Goal: Information Seeking & Learning: Learn about a topic

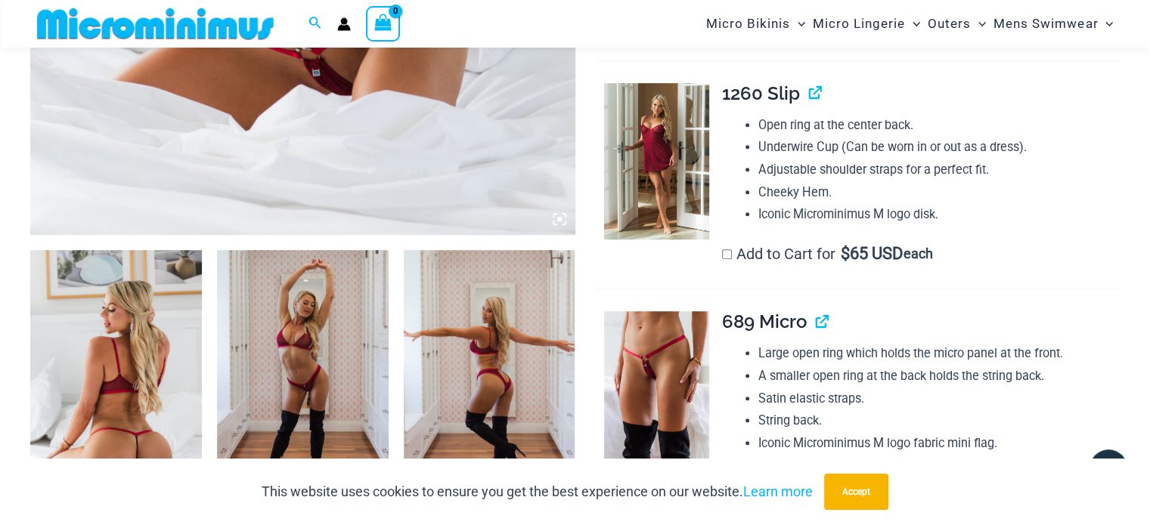
scroll to position [817, 0]
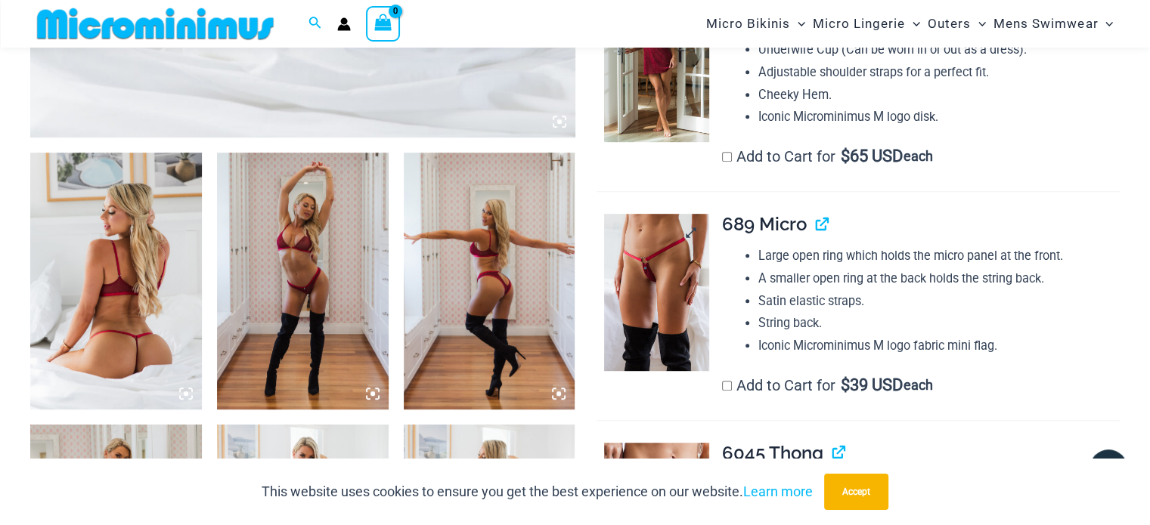
click at [700, 259] on img at bounding box center [656, 292] width 104 height 156
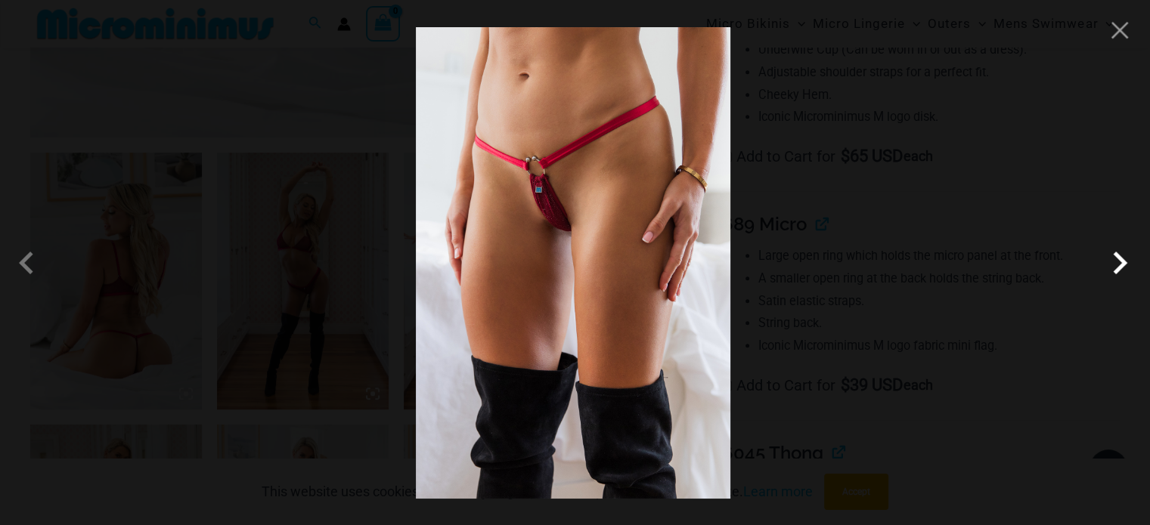
click at [1106, 270] on span at bounding box center [1119, 262] width 45 height 45
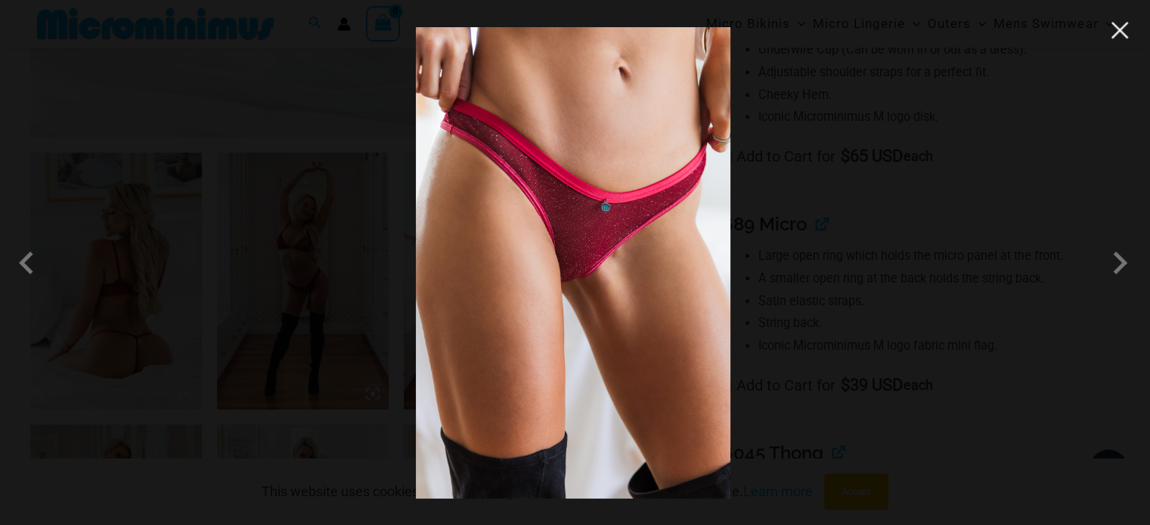
click at [1117, 41] on button "Close" at bounding box center [1119, 30] width 23 height 23
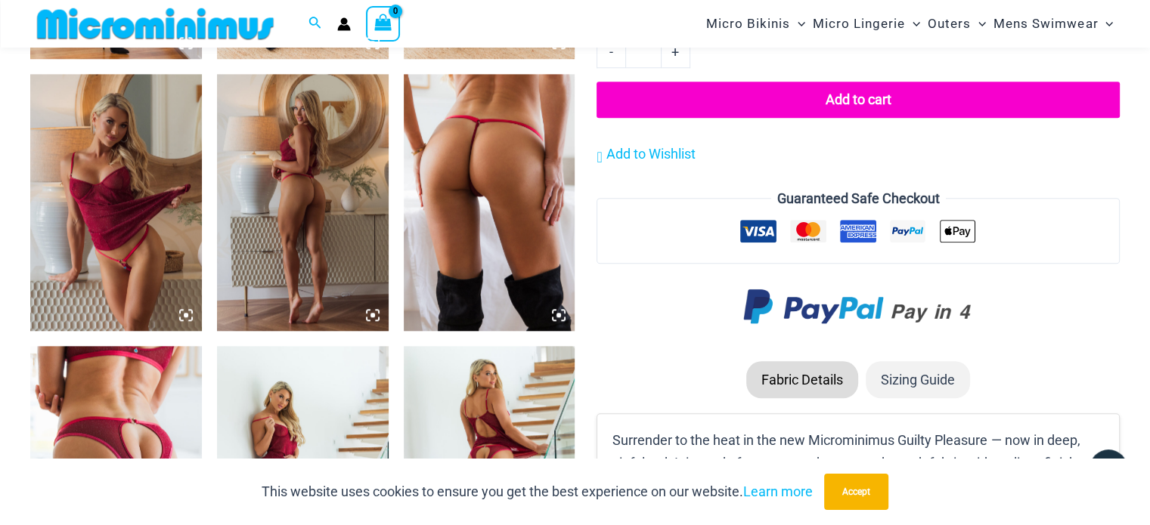
scroll to position [1497, 0]
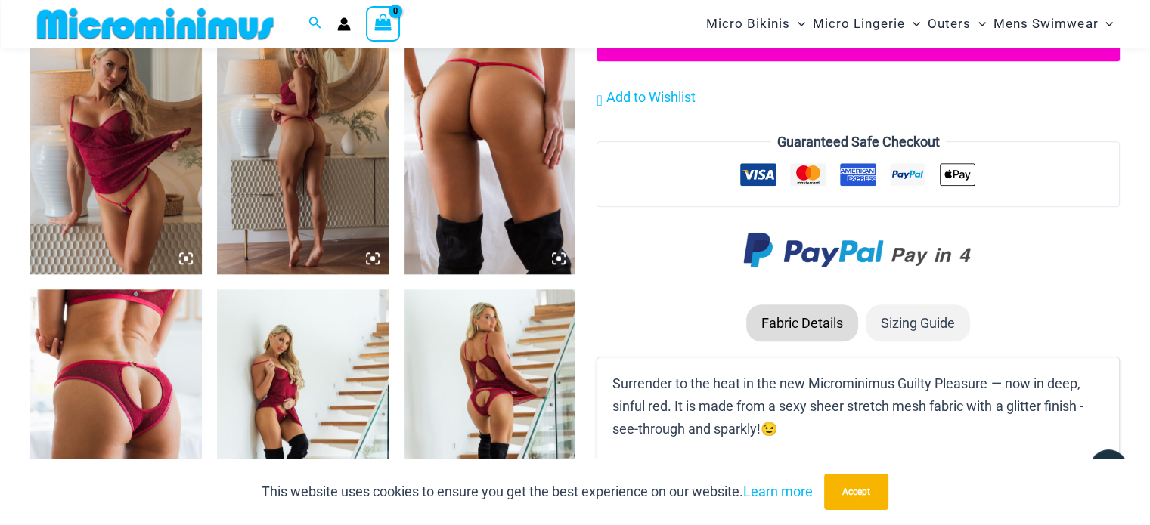
click at [162, 153] on img at bounding box center [116, 145] width 172 height 257
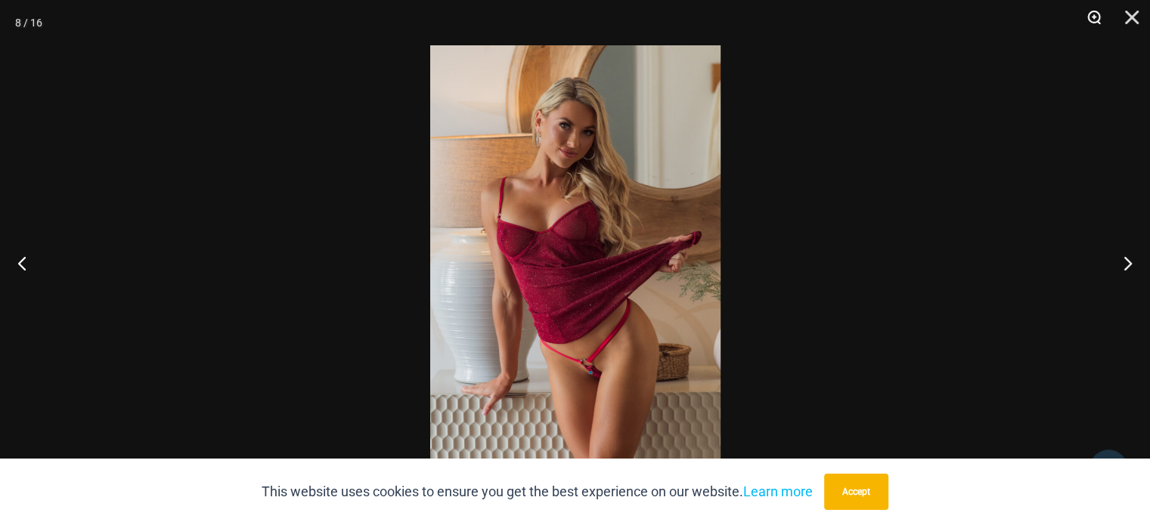
click at [1100, 22] on button "Zoom" at bounding box center [1088, 22] width 38 height 45
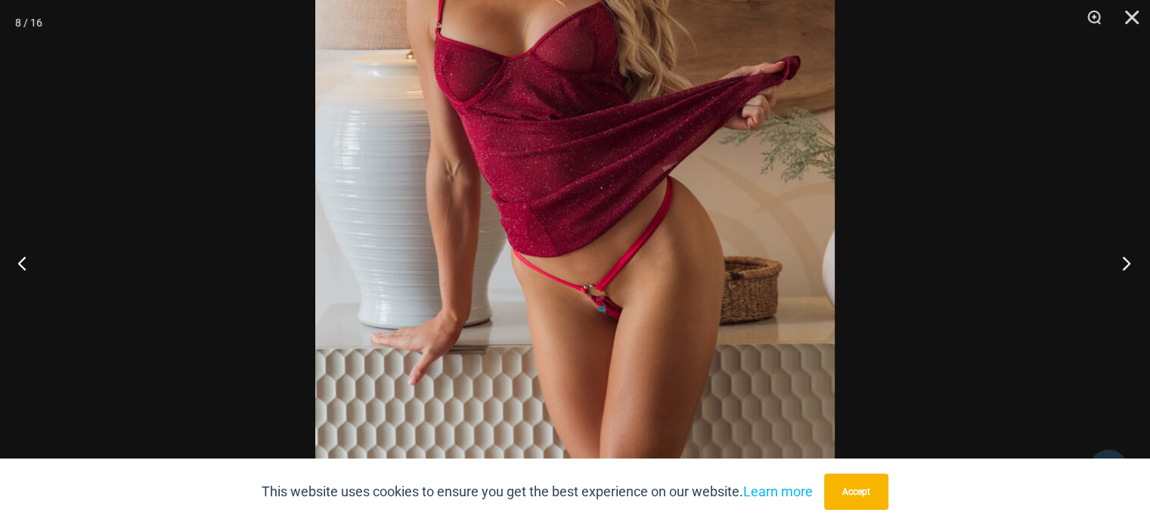
click at [1122, 265] on button "Next" at bounding box center [1121, 263] width 57 height 76
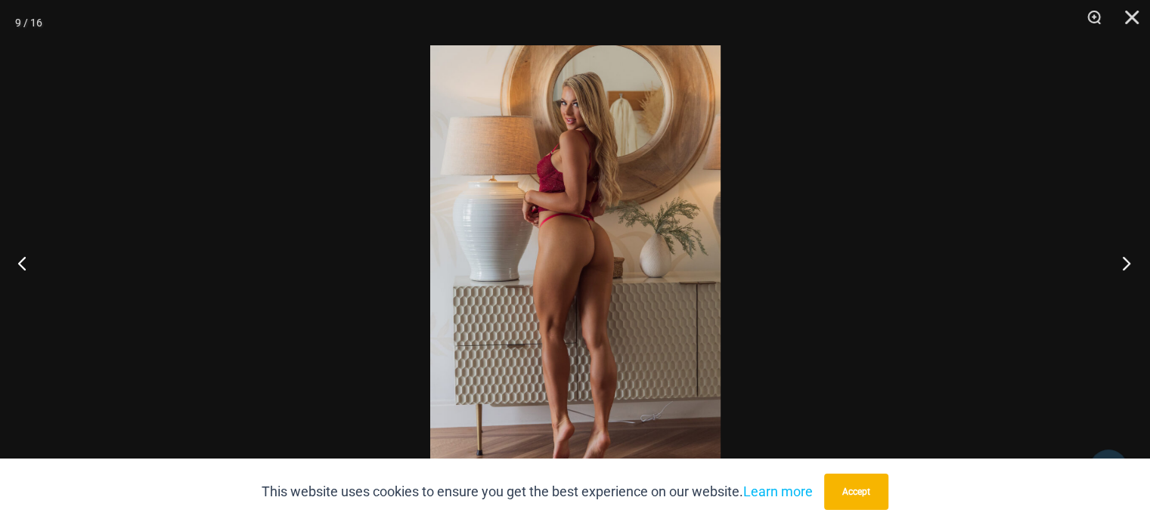
click at [1122, 265] on button "Next" at bounding box center [1121, 263] width 57 height 76
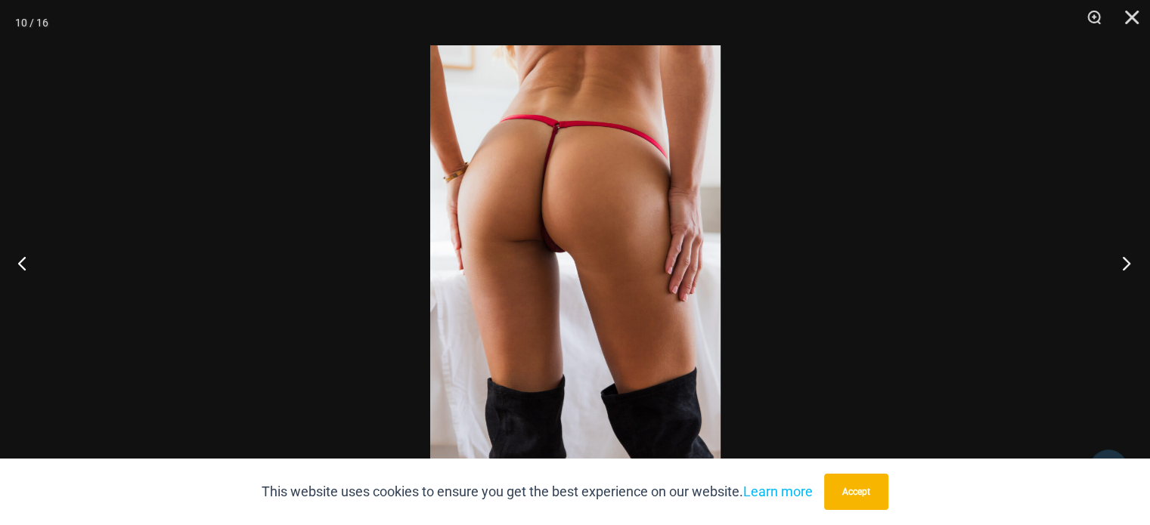
click at [1122, 265] on button "Next" at bounding box center [1121, 263] width 57 height 76
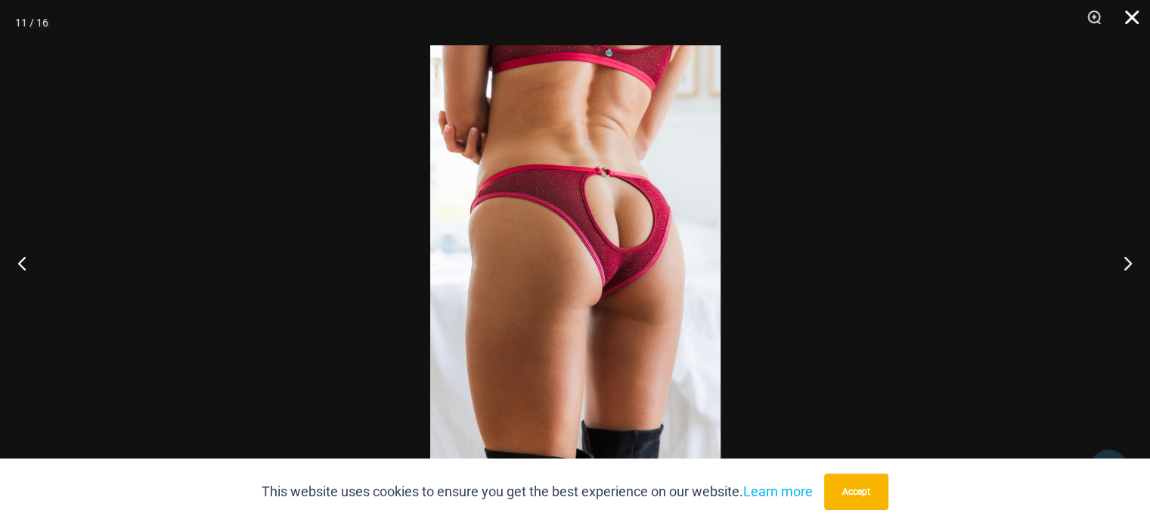
click at [1128, 17] on button "Close" at bounding box center [1126, 22] width 38 height 45
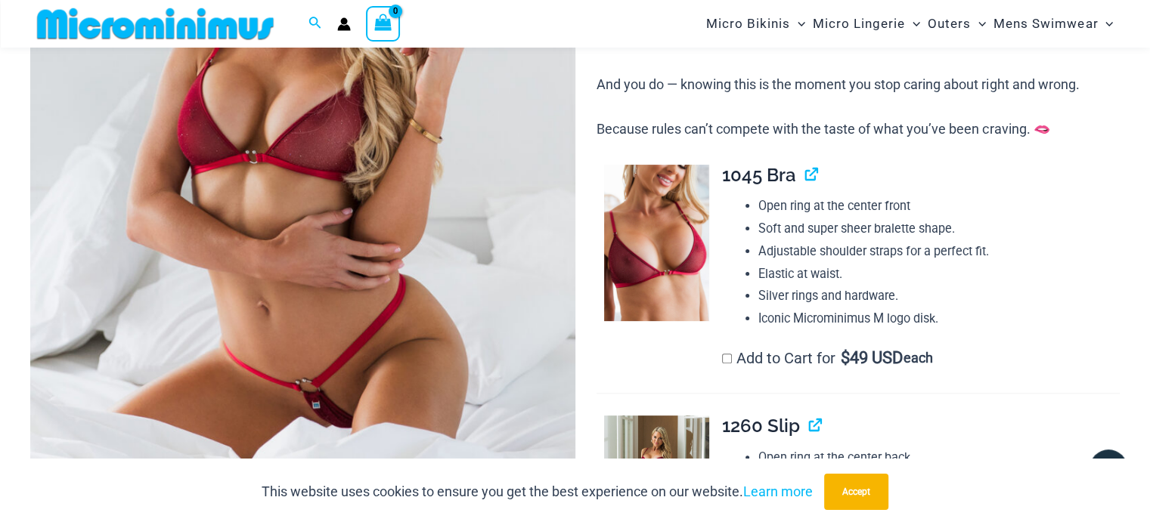
scroll to position [364, 0]
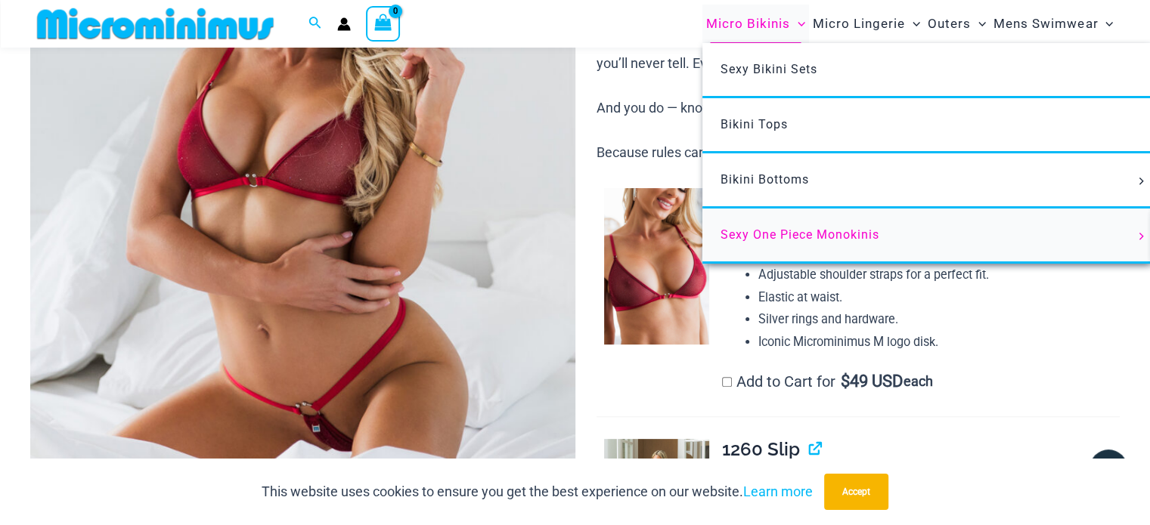
click at [814, 231] on span "Sexy One Piece Monokinis" at bounding box center [799, 234] width 159 height 14
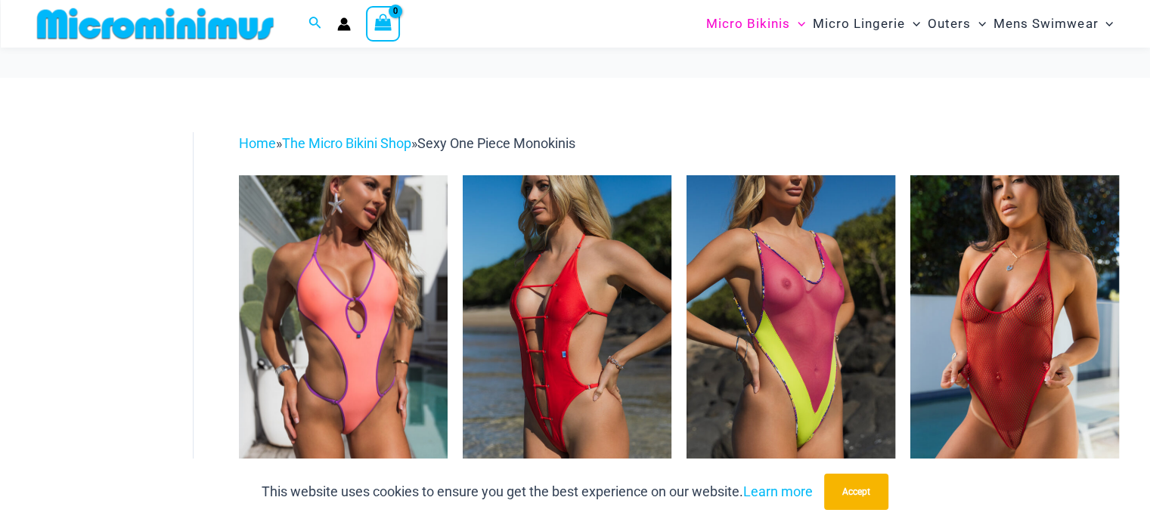
scroll to position [214, 0]
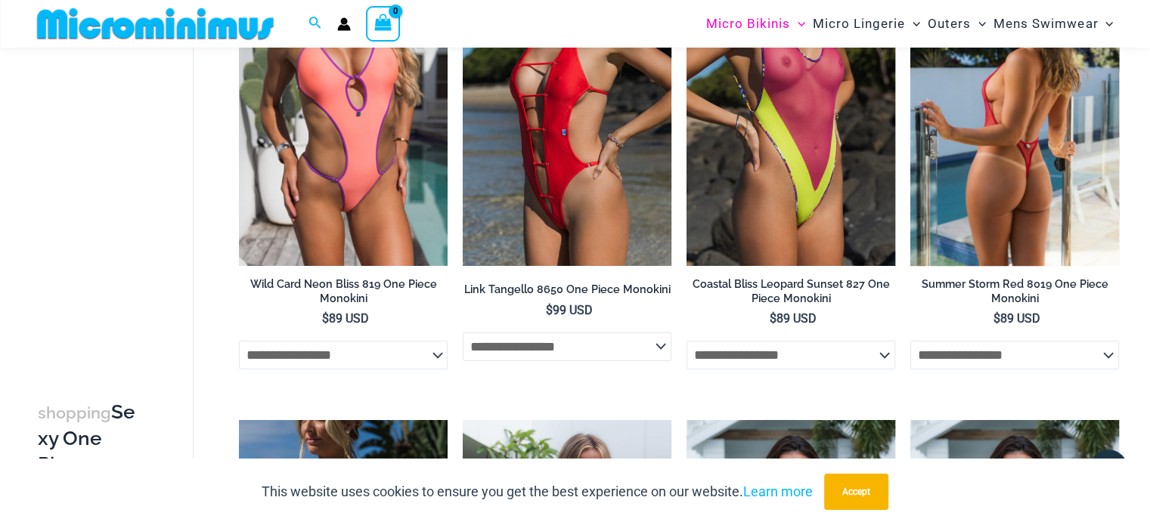
click at [998, 138] on img at bounding box center [1014, 109] width 209 height 313
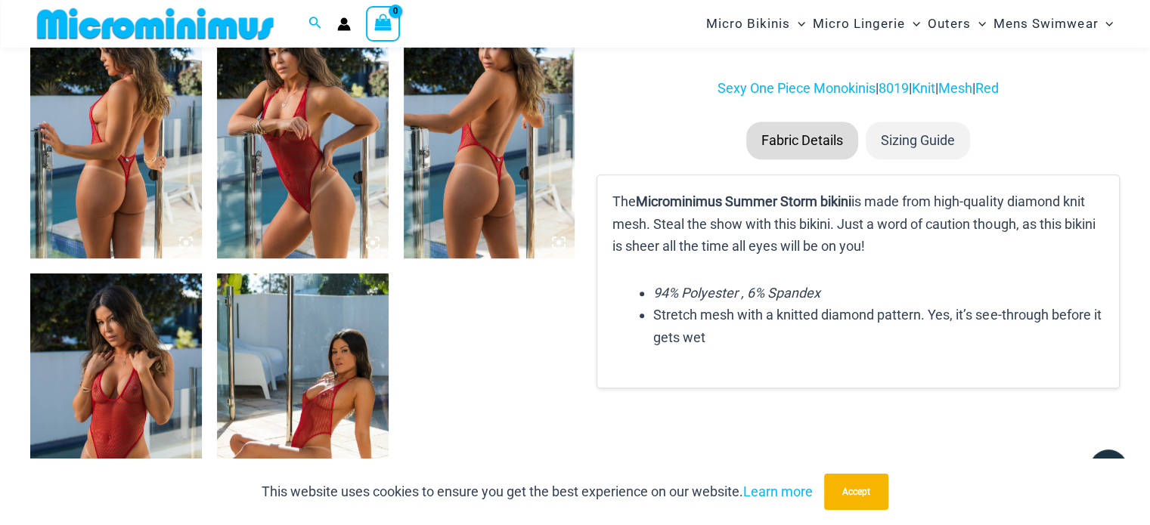
scroll to position [1195, 0]
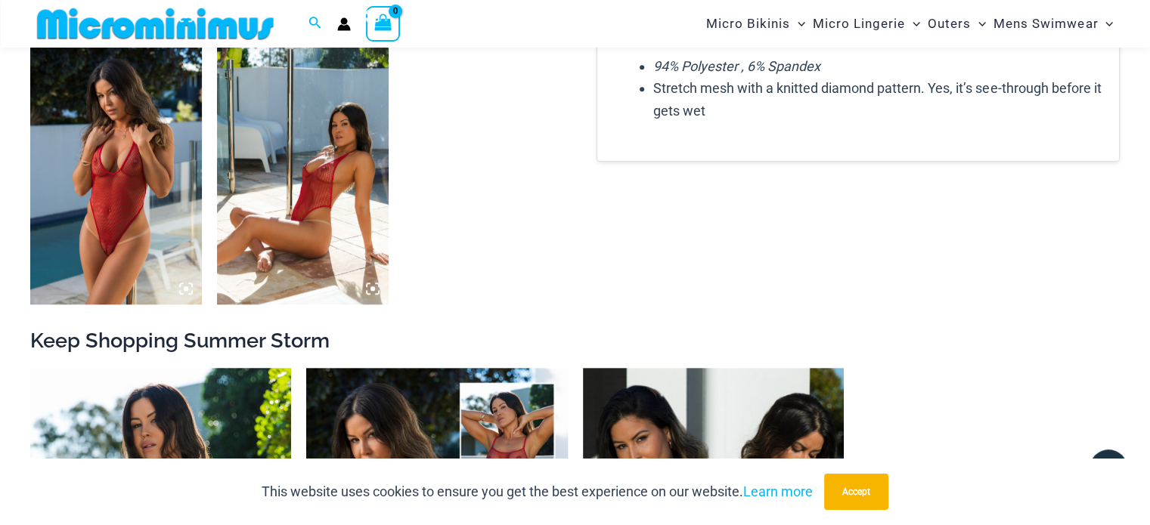
click at [118, 238] on img at bounding box center [116, 175] width 172 height 257
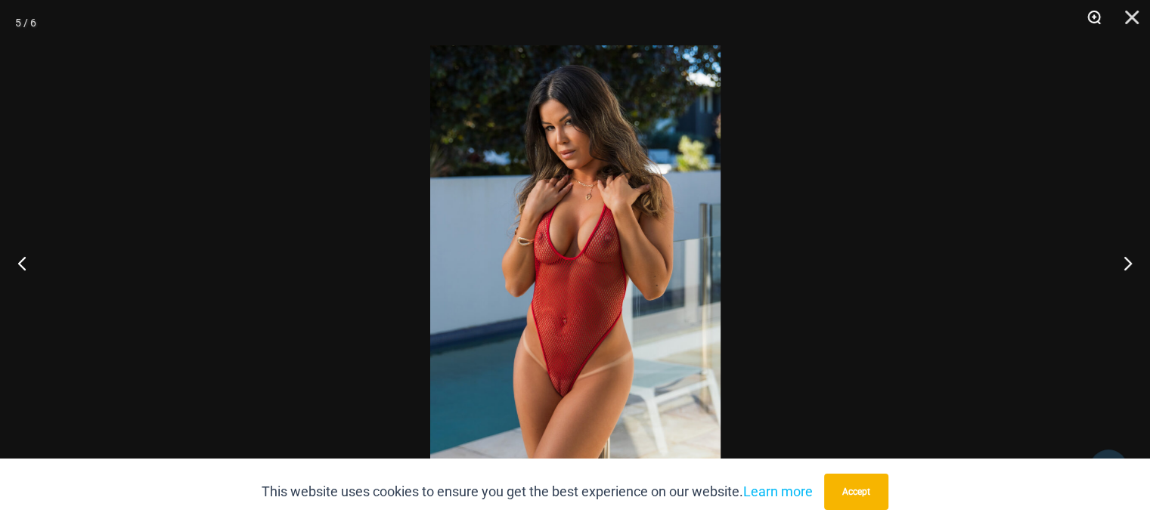
click at [1087, 13] on button "Zoom" at bounding box center [1088, 22] width 38 height 45
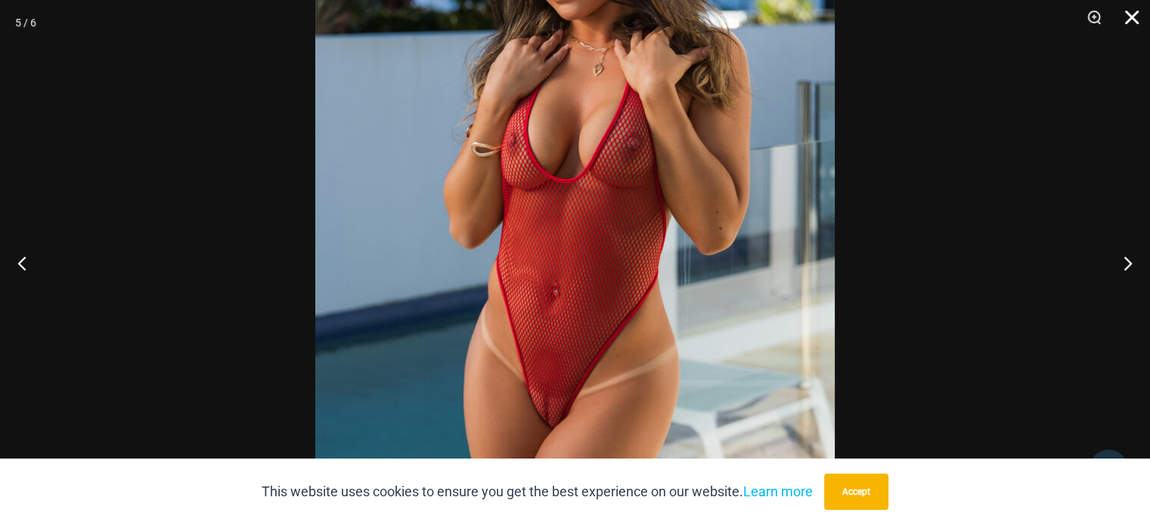
click at [1131, 13] on button "Close" at bounding box center [1126, 22] width 38 height 45
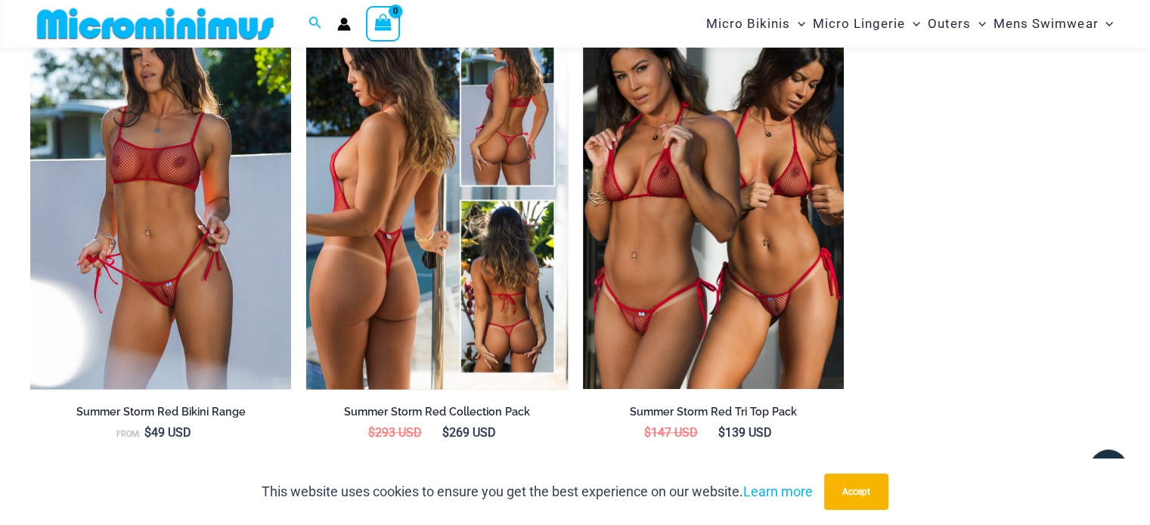
scroll to position [1573, 0]
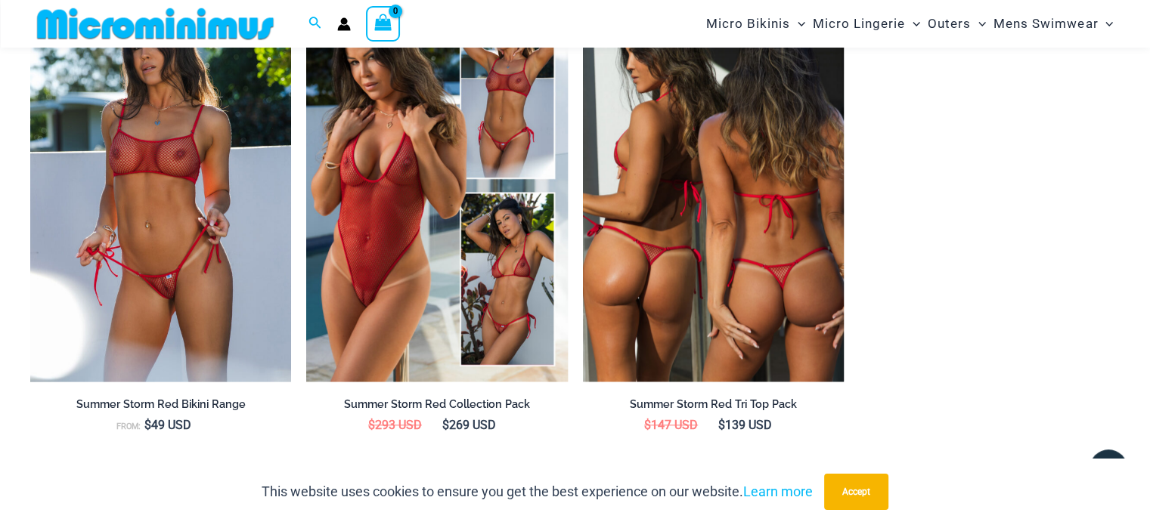
click at [708, 295] on img at bounding box center [713, 185] width 261 height 391
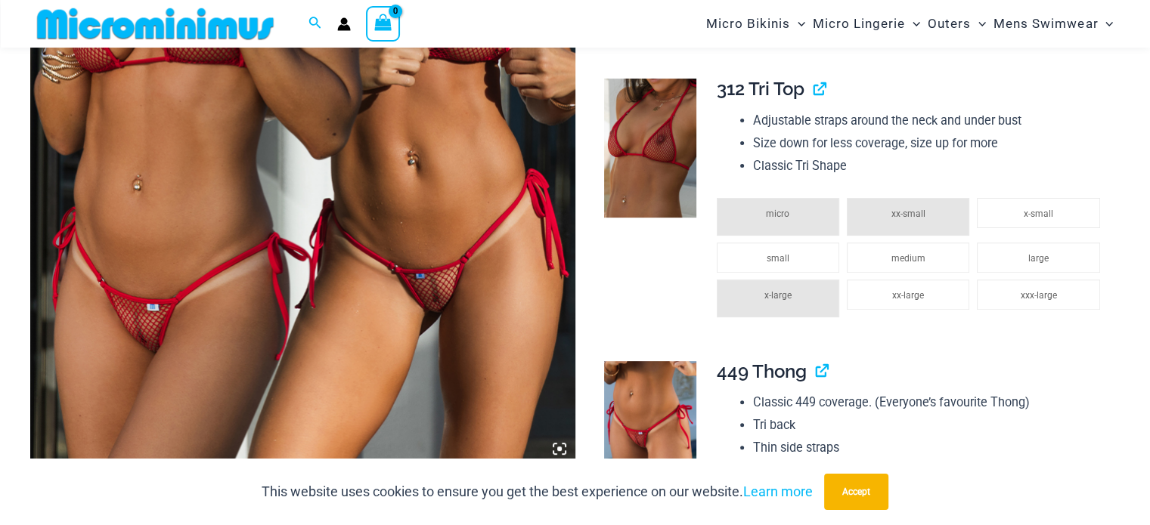
scroll to position [515, 0]
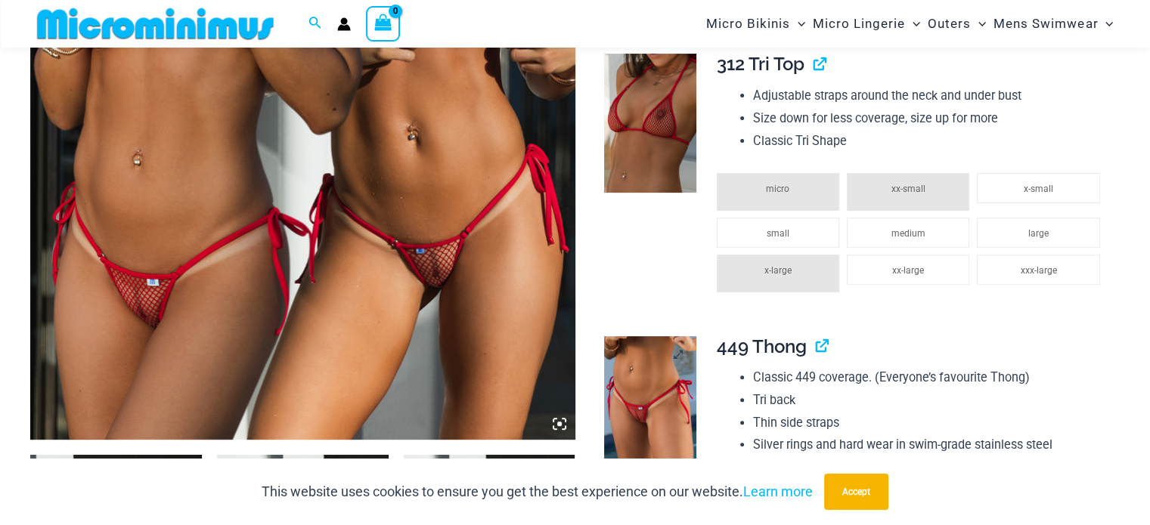
click at [664, 396] on img at bounding box center [650, 405] width 92 height 138
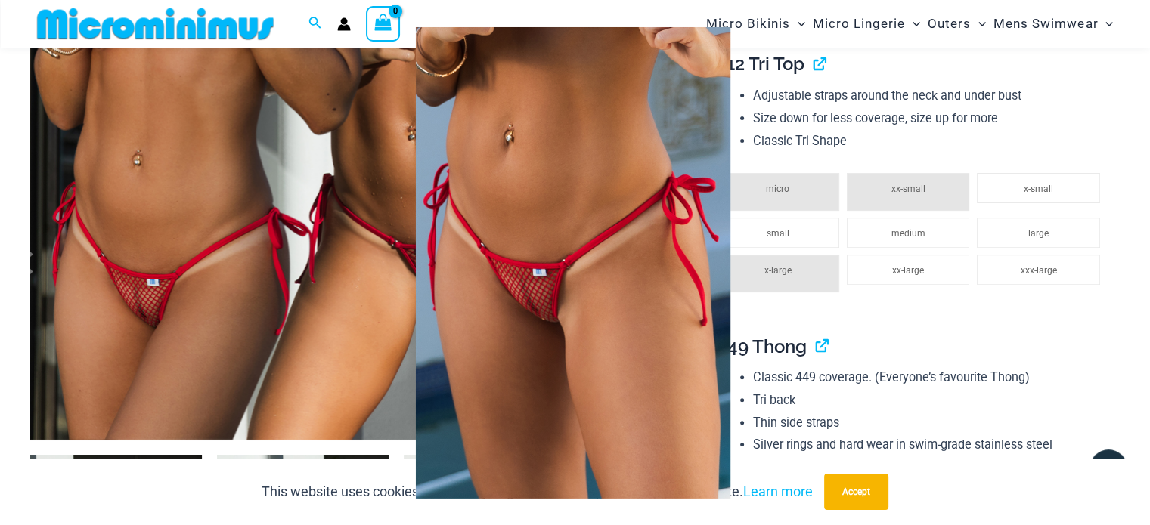
click at [552, 238] on img at bounding box center [573, 263] width 314 height 472
click at [143, 284] on div at bounding box center [575, 262] width 1150 height 525
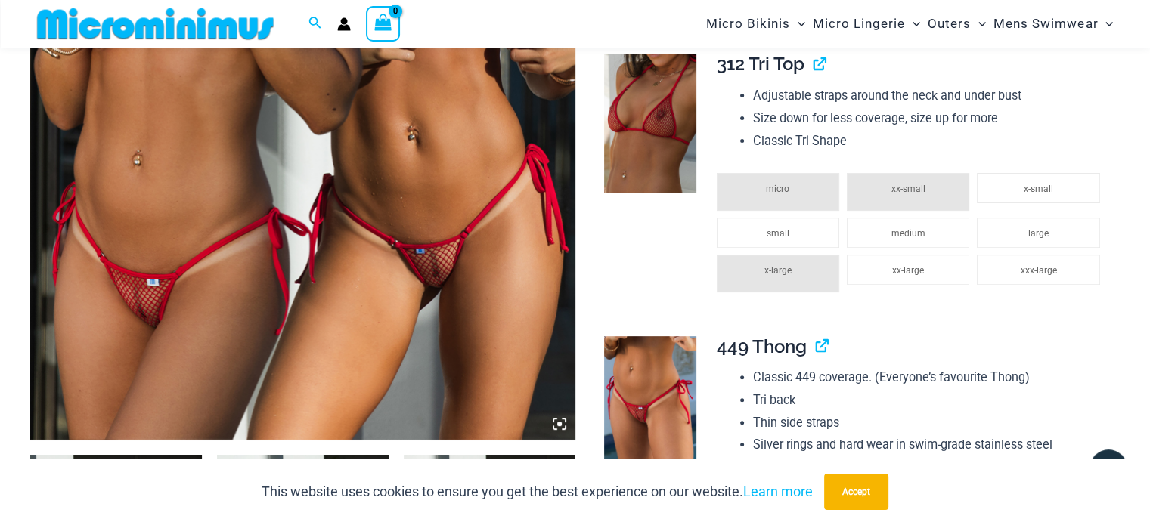
click at [143, 284] on img at bounding box center [302, 31] width 545 height 817
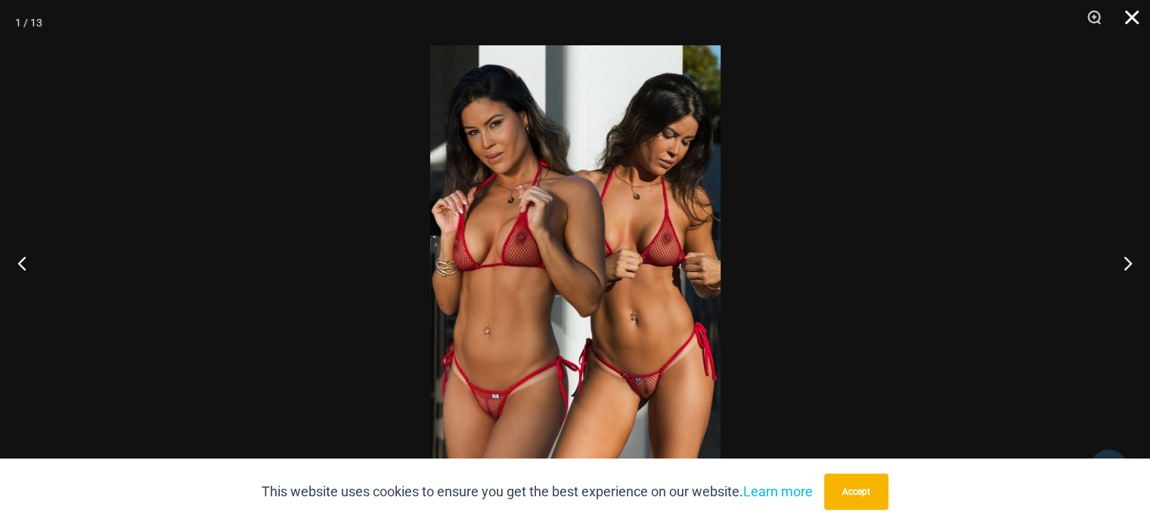
click at [1130, 14] on button "Close" at bounding box center [1126, 22] width 38 height 45
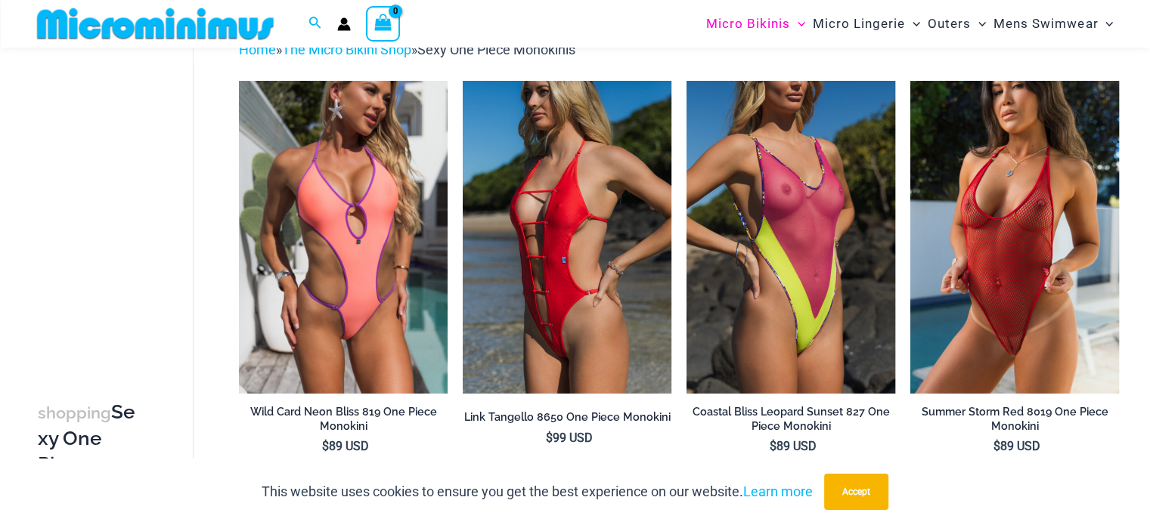
scroll to position [63, 0]
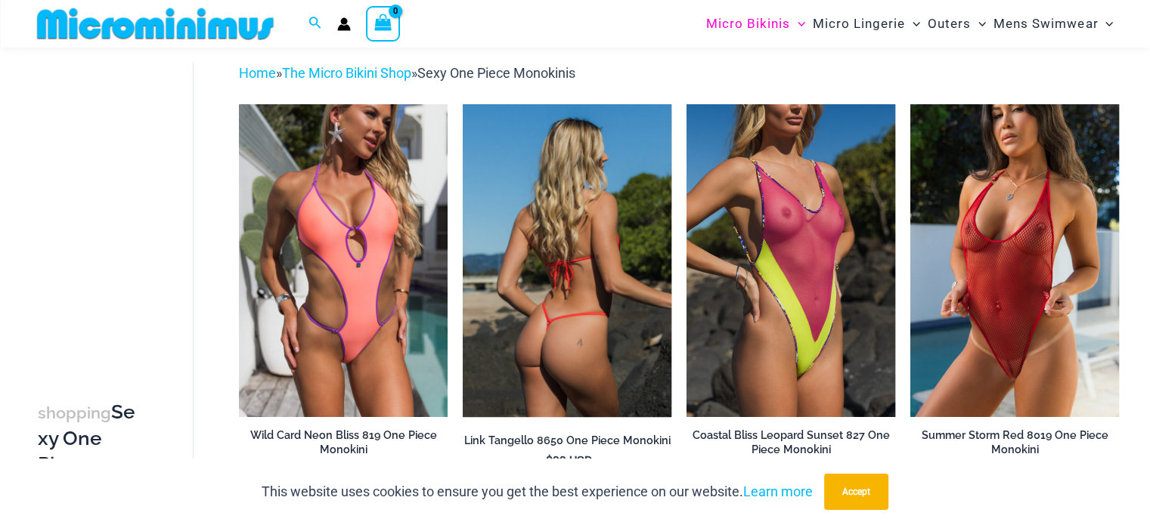
click at [562, 337] on img at bounding box center [567, 260] width 209 height 313
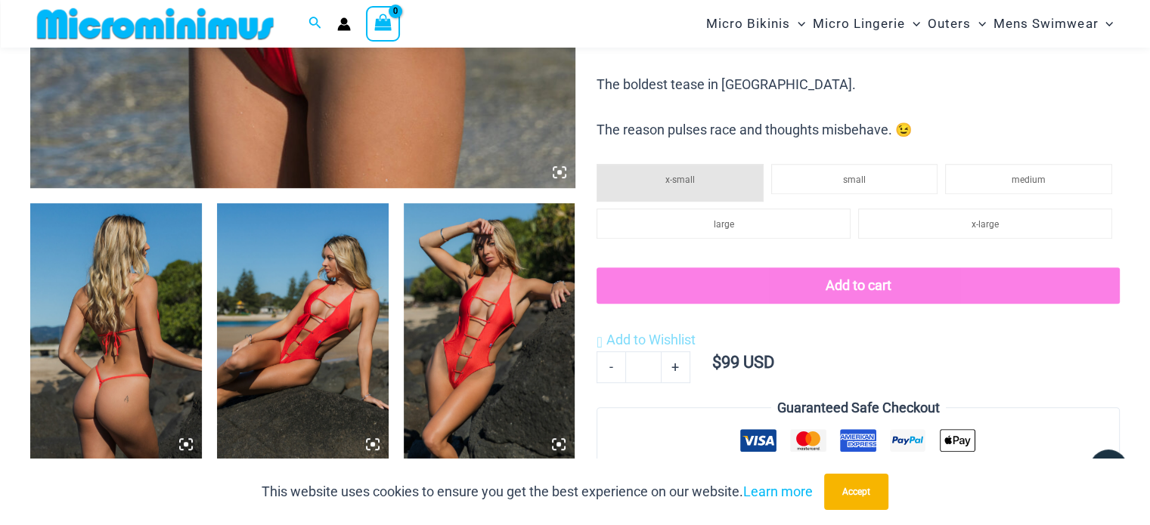
scroll to position [817, 0]
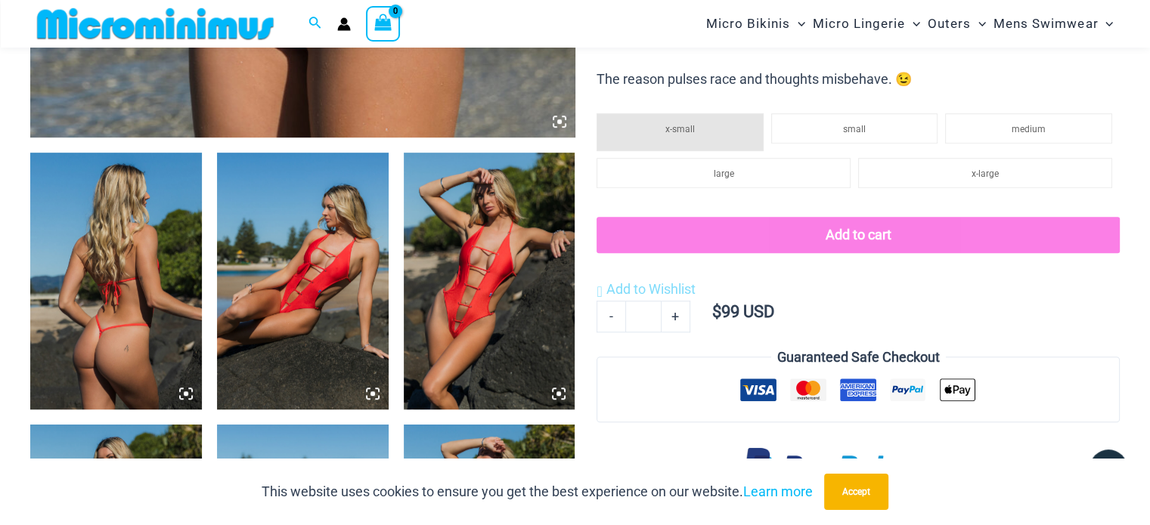
click at [374, 395] on icon at bounding box center [372, 393] width 5 height 5
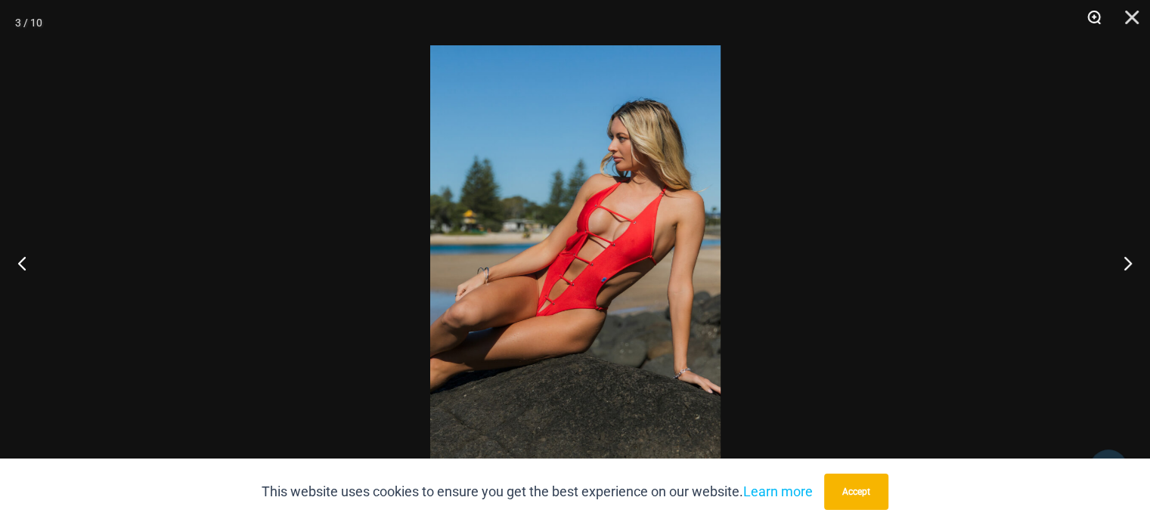
click at [1085, 26] on button "Zoom" at bounding box center [1088, 22] width 38 height 45
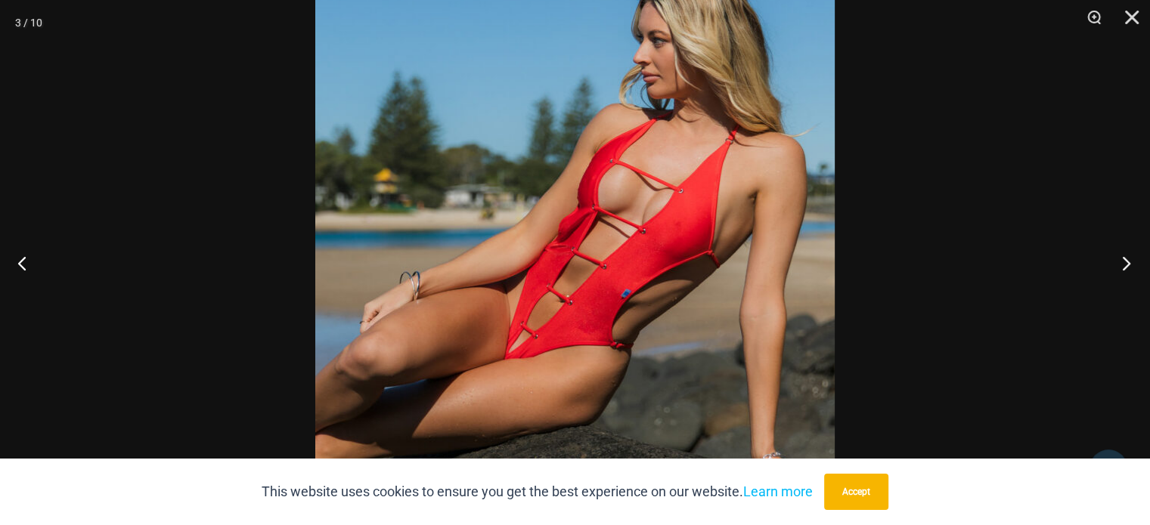
click at [1128, 265] on button "Next" at bounding box center [1121, 263] width 57 height 76
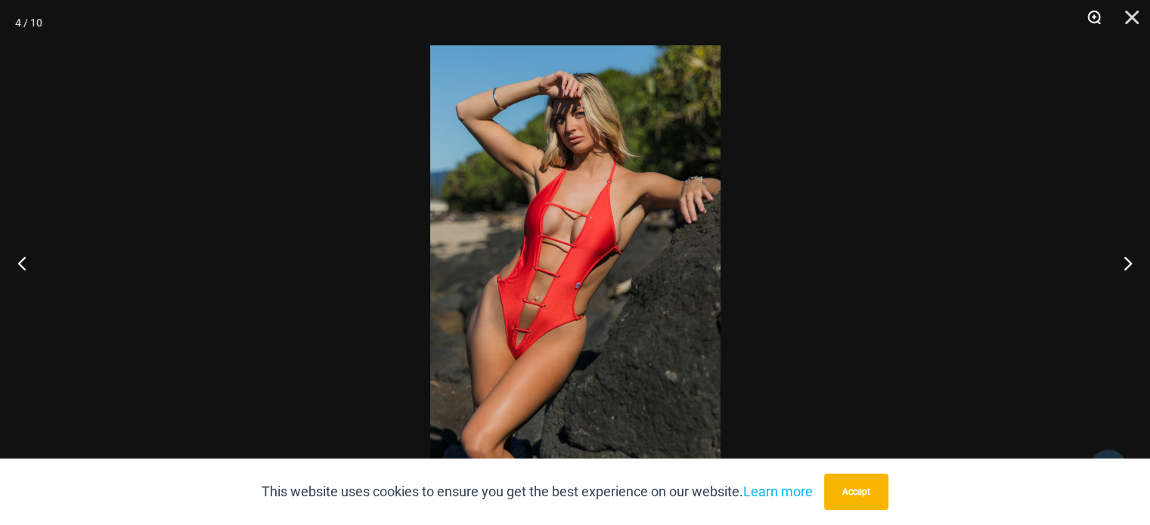
click at [1092, 20] on button "Zoom" at bounding box center [1088, 22] width 38 height 45
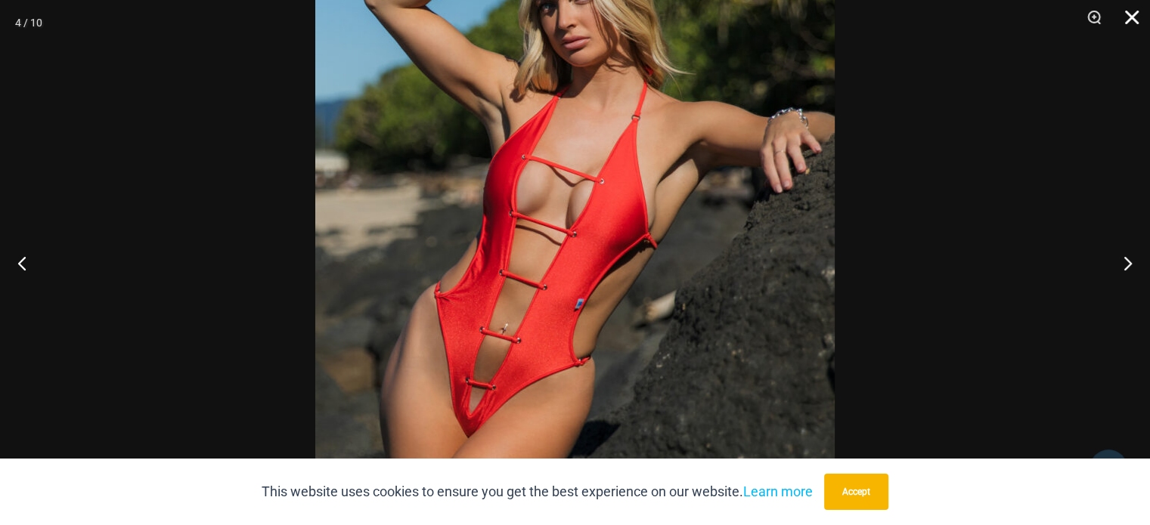
click at [1127, 26] on button "Close" at bounding box center [1126, 22] width 38 height 45
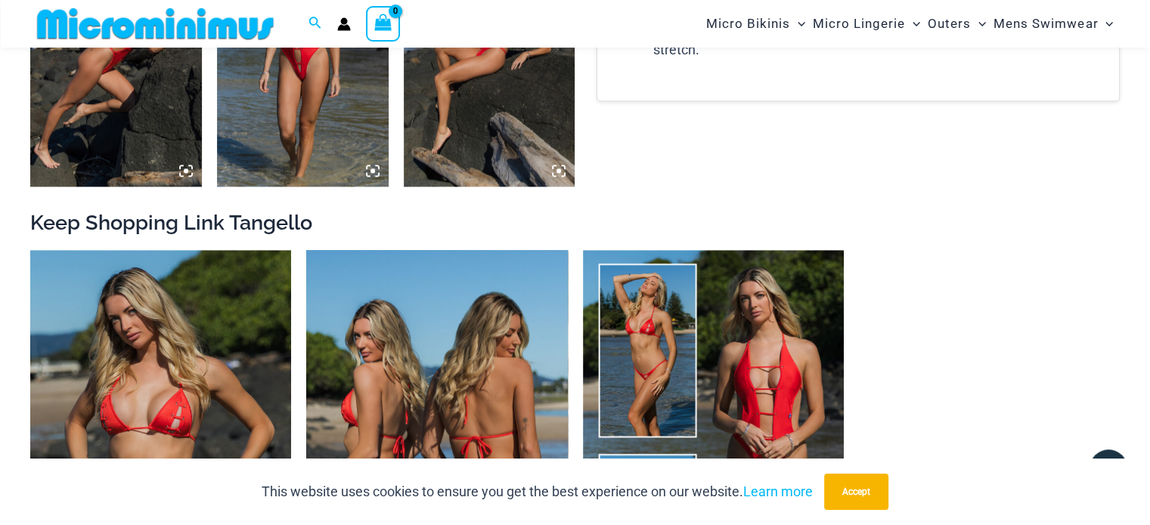
scroll to position [1724, 0]
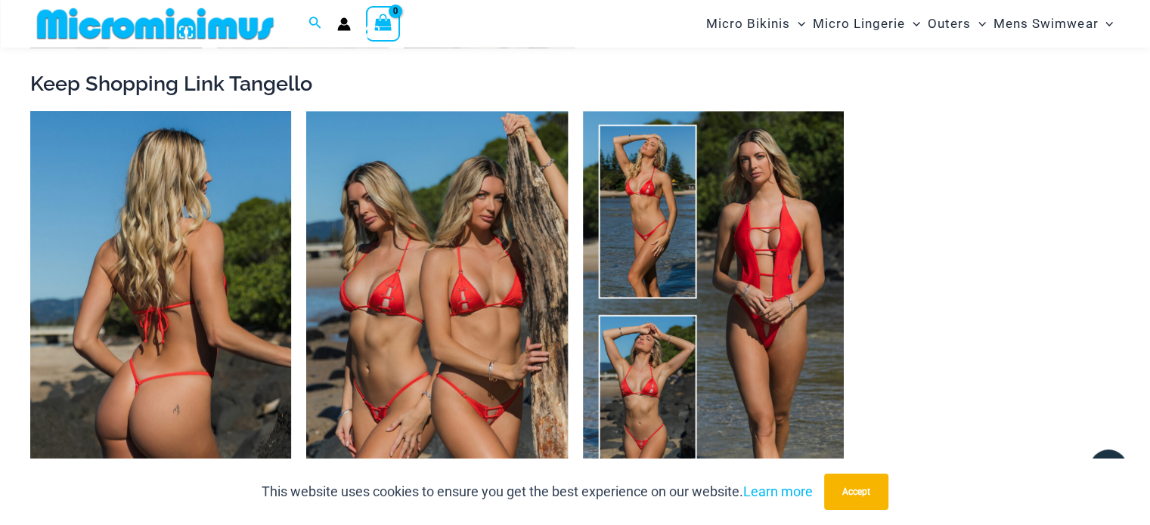
click at [178, 328] on img at bounding box center [160, 306] width 261 height 391
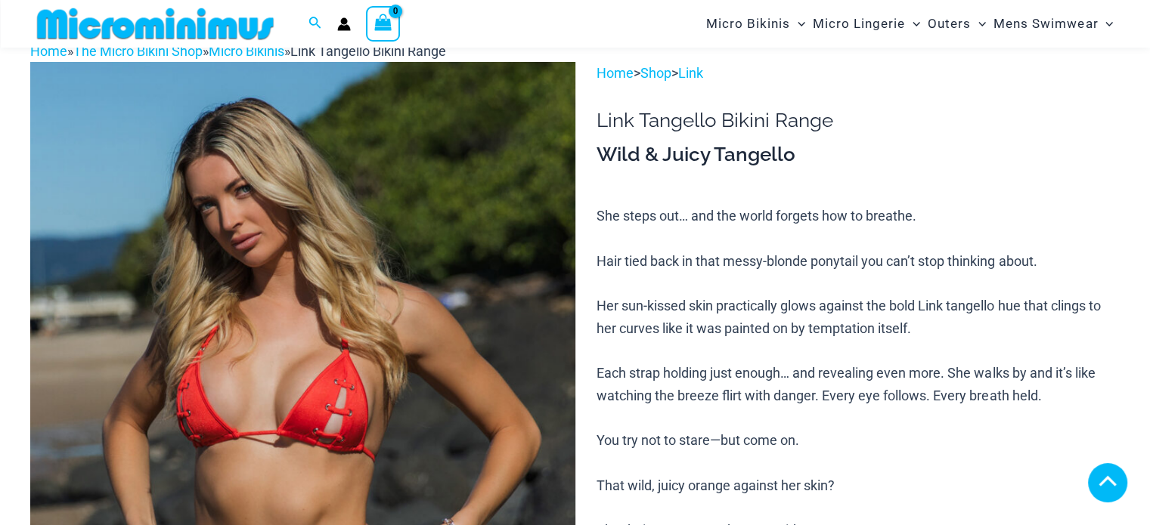
scroll to position [378, 0]
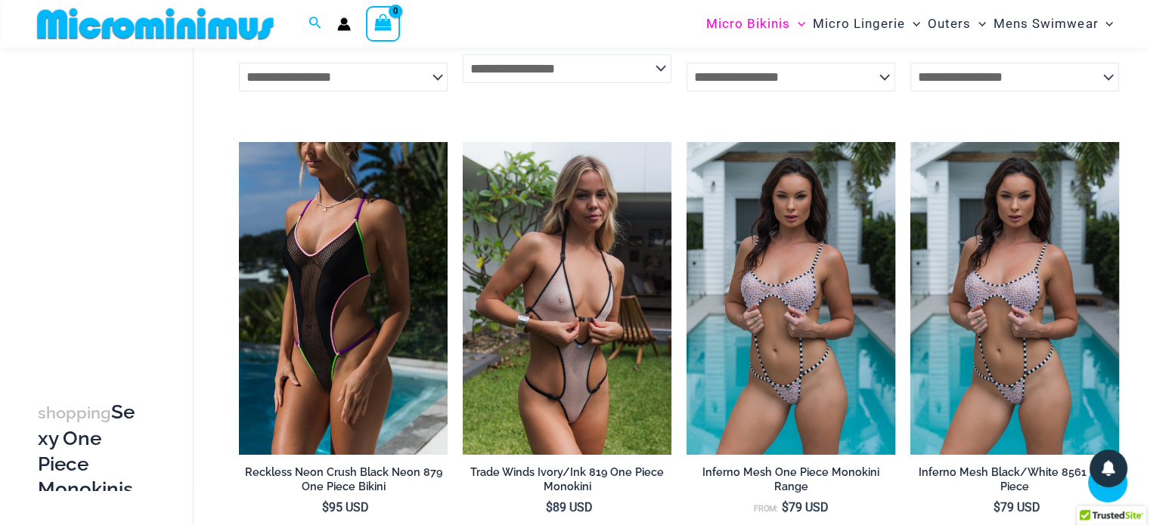
scroll to position [592, 0]
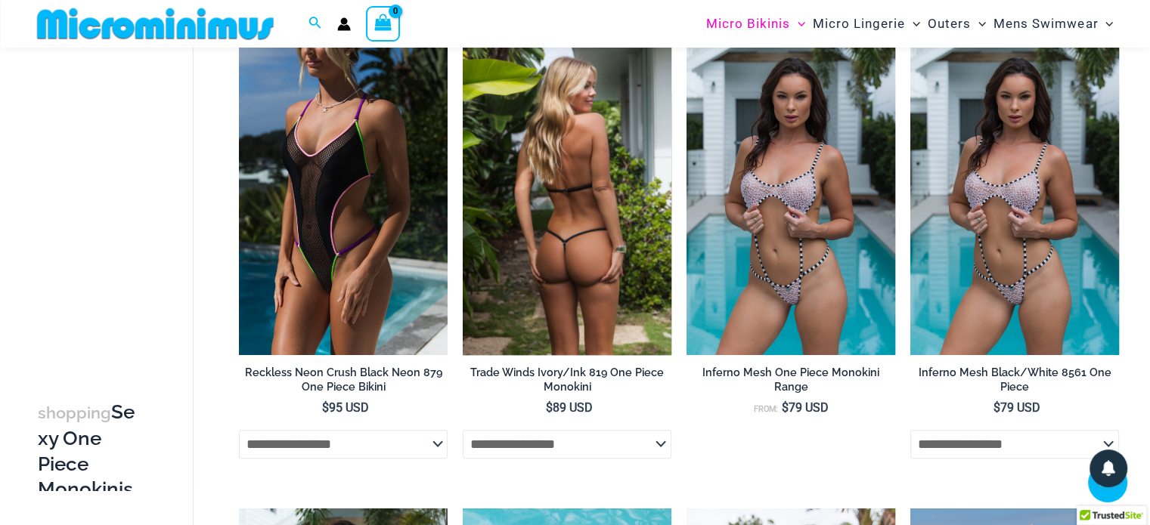
click at [589, 269] on img at bounding box center [567, 198] width 209 height 313
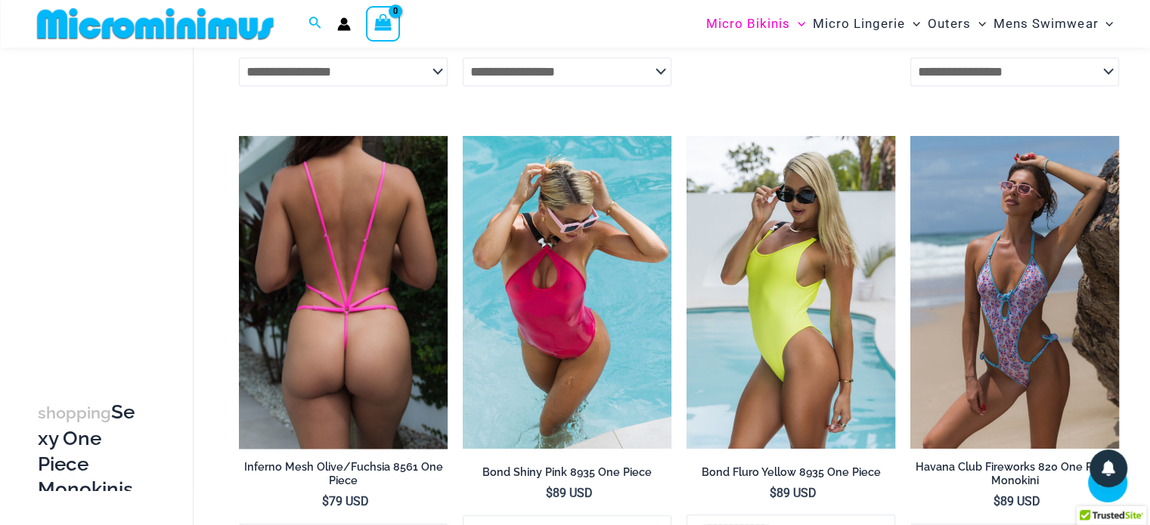
scroll to position [1045, 0]
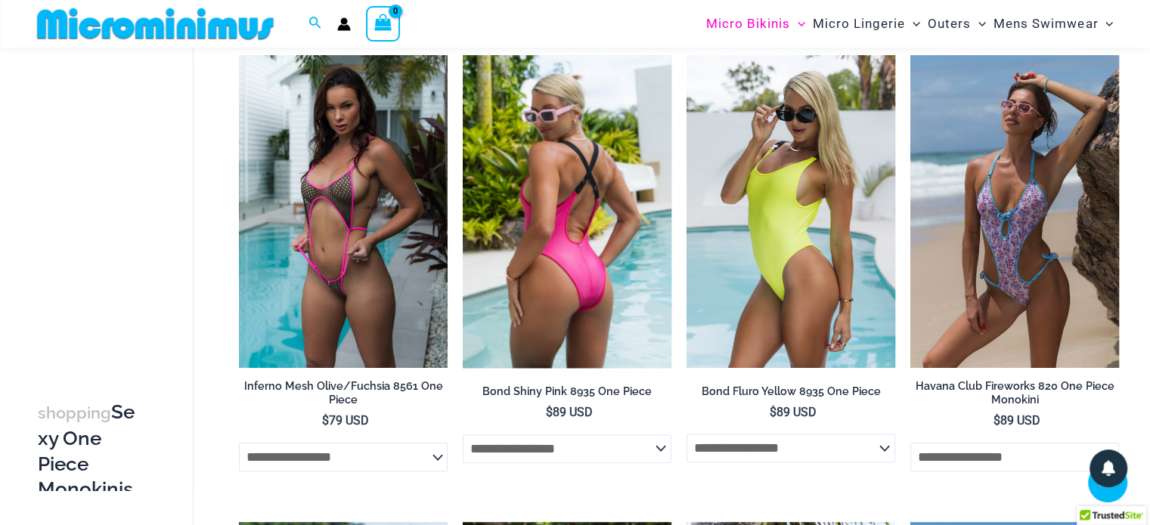
click at [568, 258] on img at bounding box center [567, 211] width 209 height 313
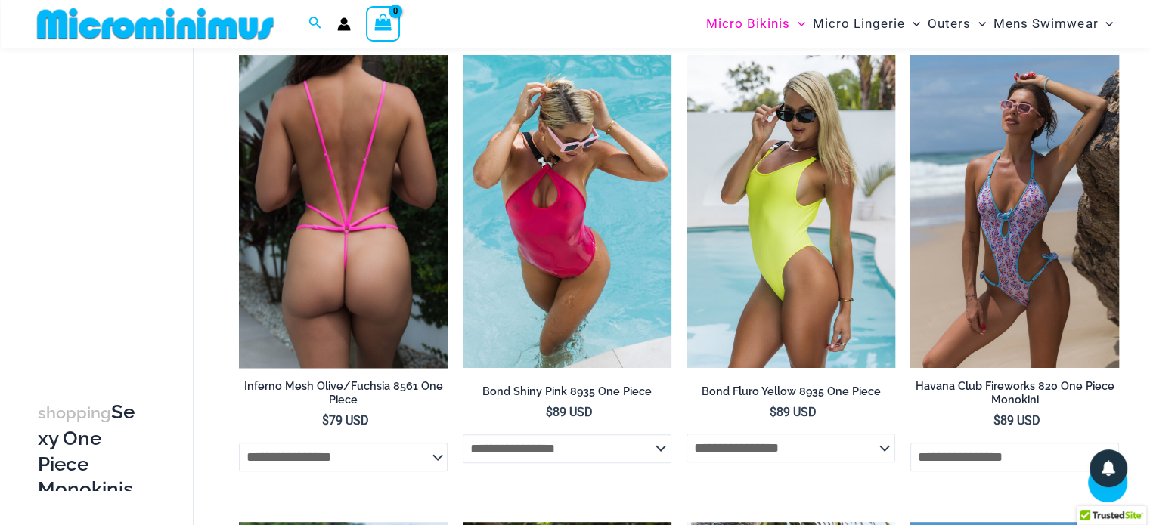
click at [385, 190] on img at bounding box center [343, 211] width 209 height 313
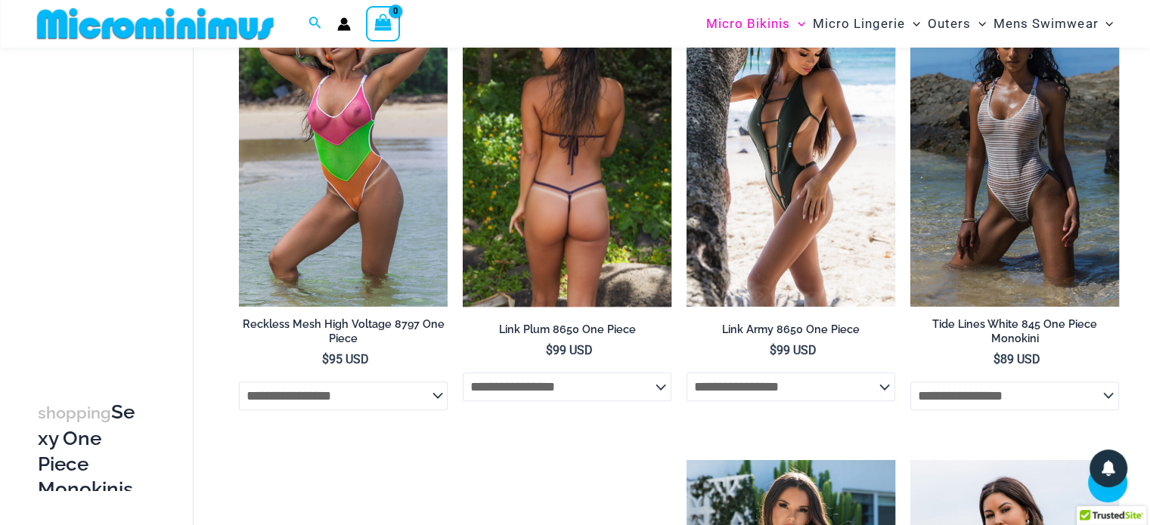
scroll to position [1574, 0]
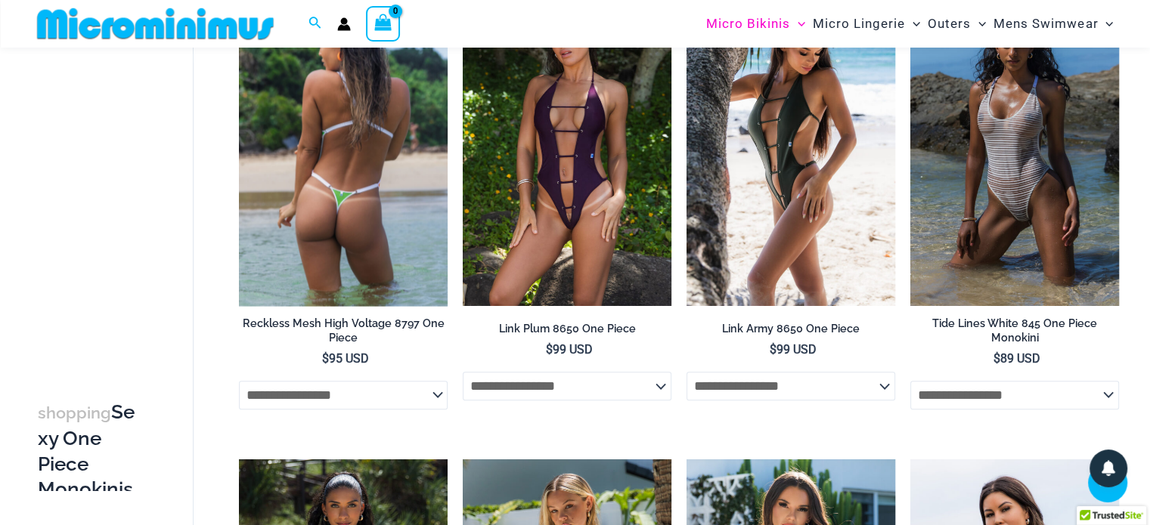
click at [400, 210] on img at bounding box center [343, 149] width 209 height 313
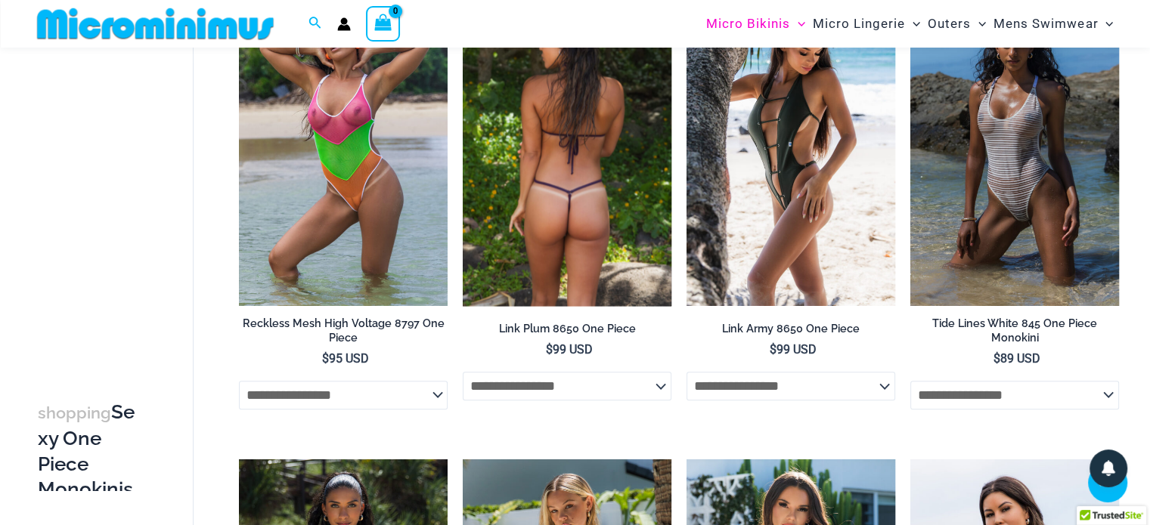
click at [577, 210] on img at bounding box center [567, 149] width 209 height 313
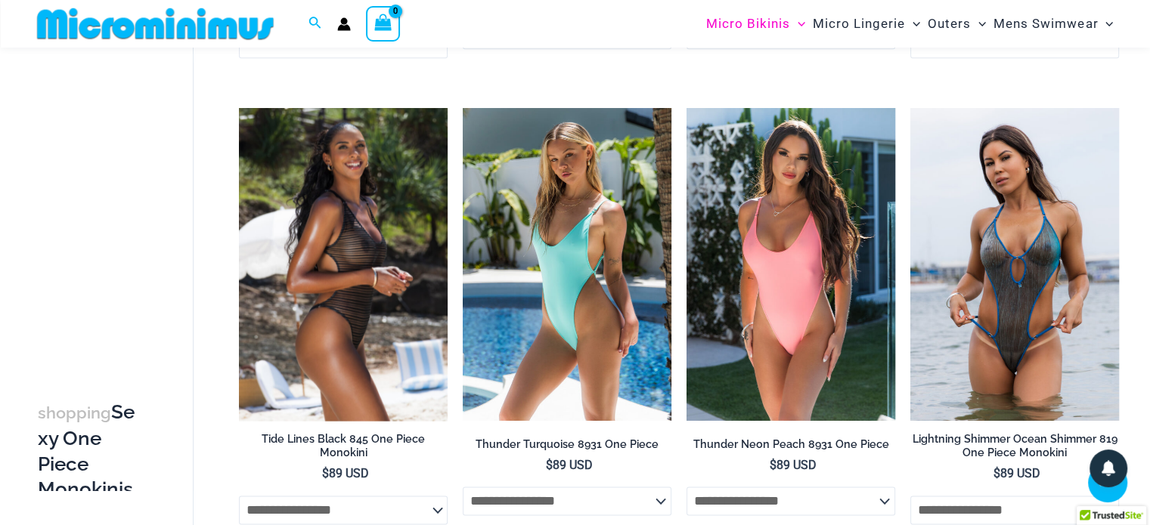
scroll to position [2028, 0]
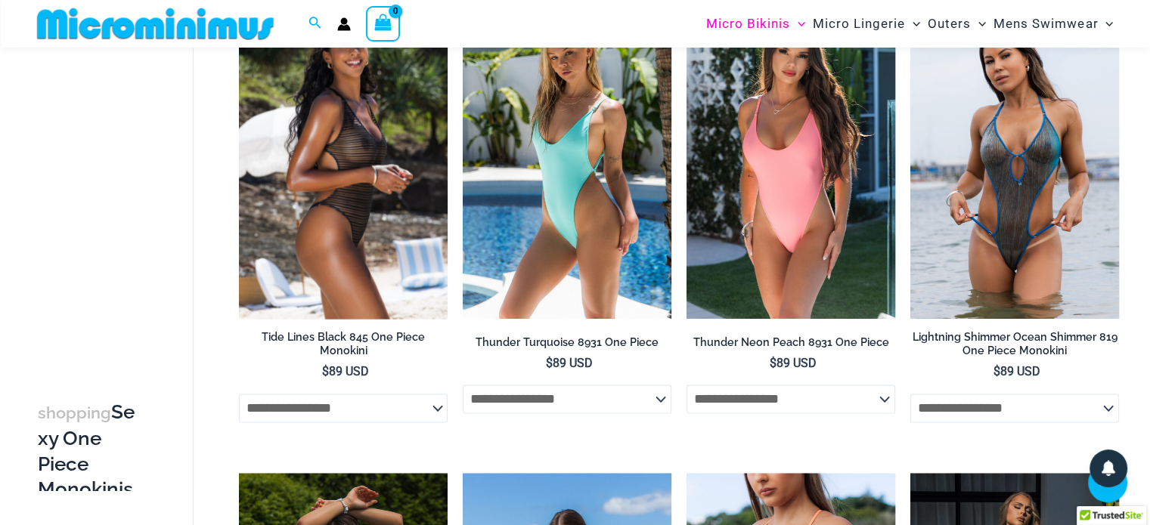
click at [388, 258] on img at bounding box center [343, 162] width 209 height 313
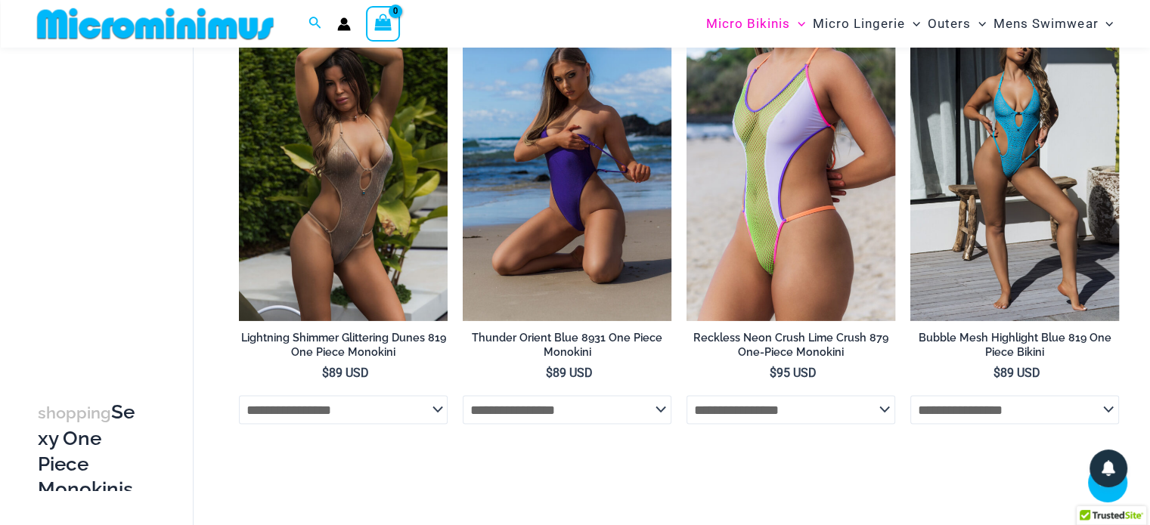
scroll to position [2481, 0]
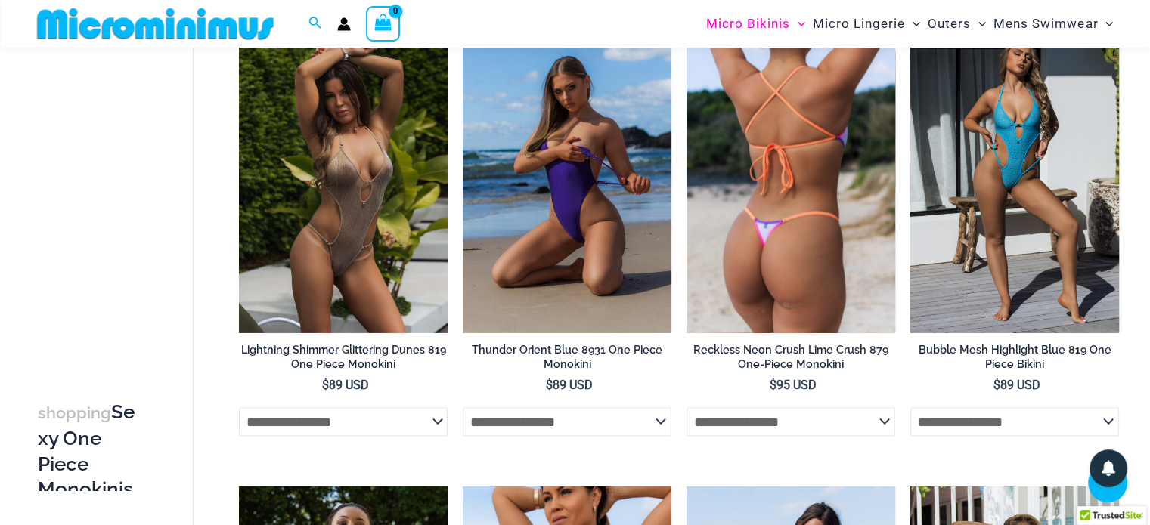
click at [815, 256] on img at bounding box center [790, 176] width 209 height 313
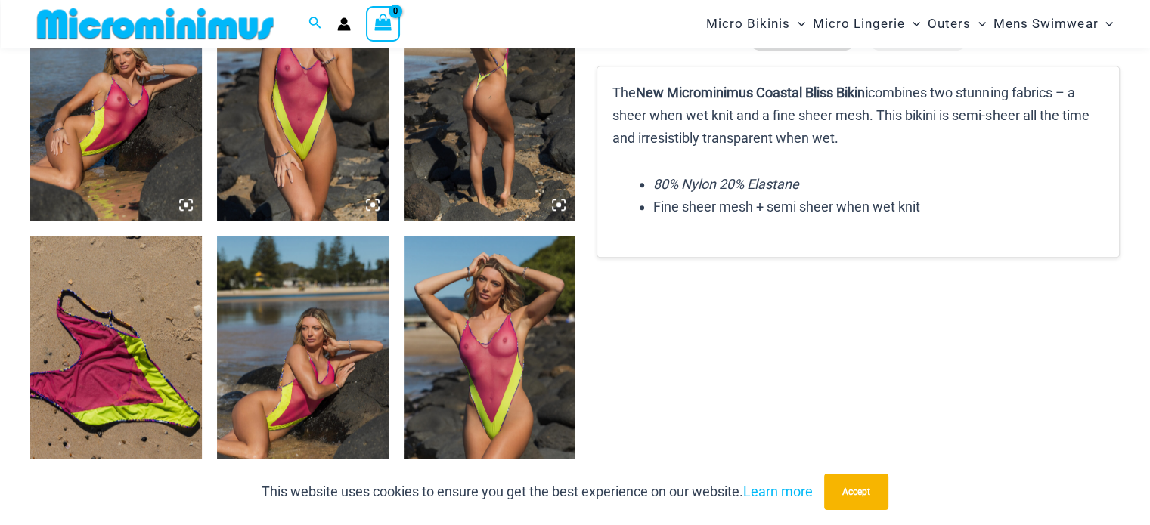
scroll to position [1360, 0]
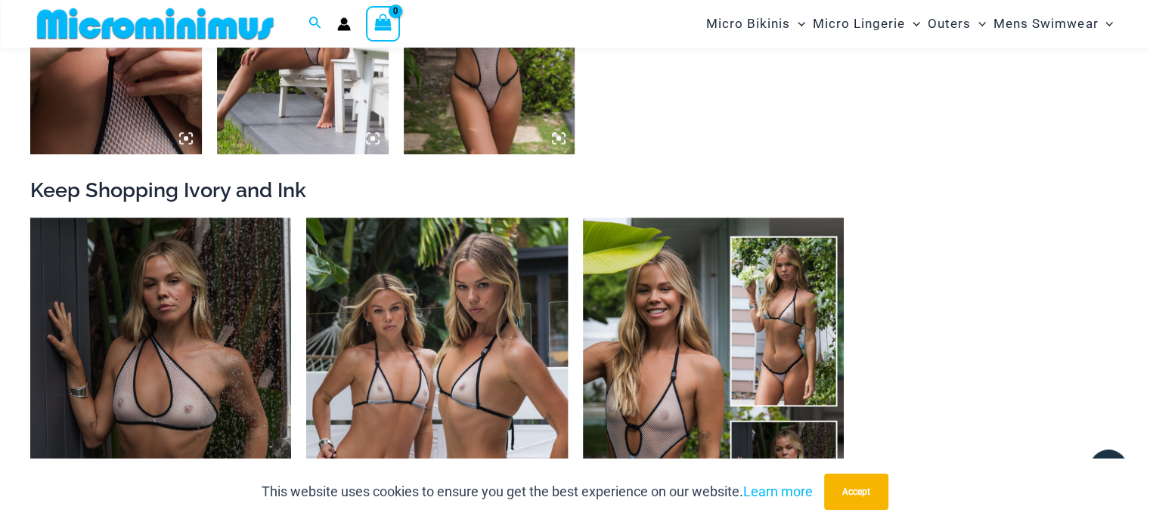
scroll to position [1187, 0]
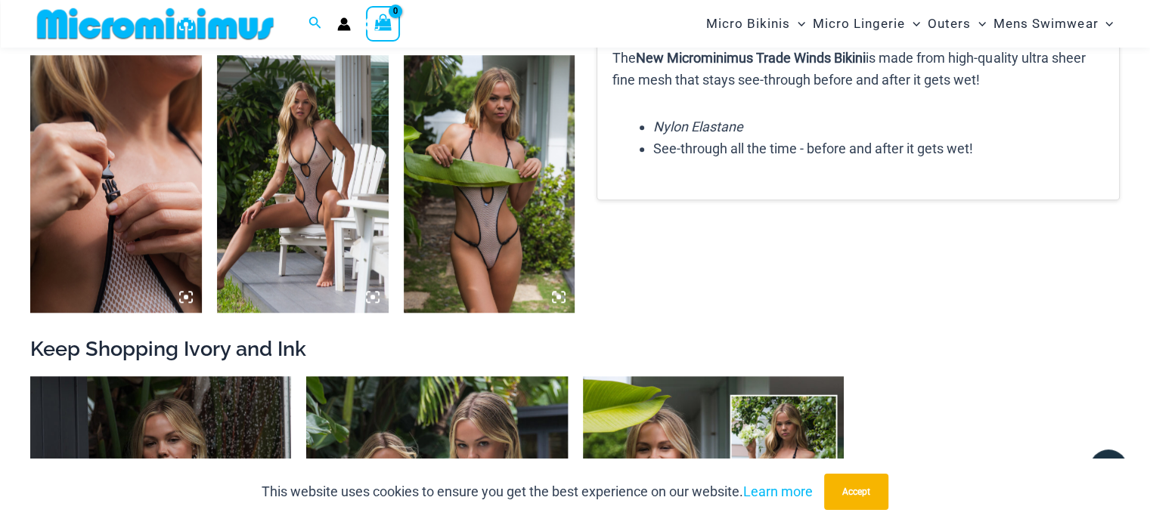
click at [299, 184] on img at bounding box center [303, 183] width 172 height 257
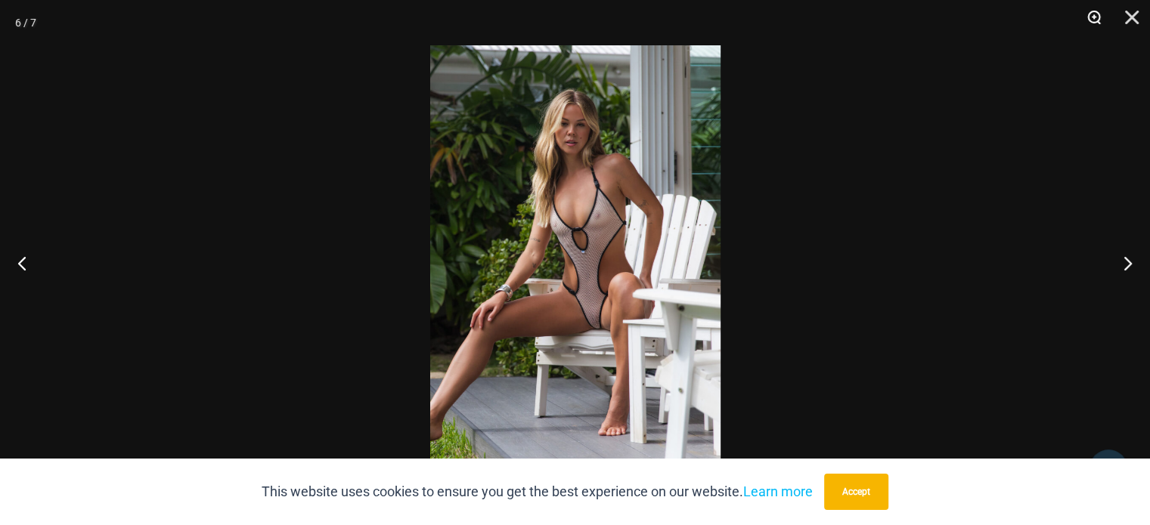
click at [1093, 9] on button "Zoom" at bounding box center [1088, 22] width 38 height 45
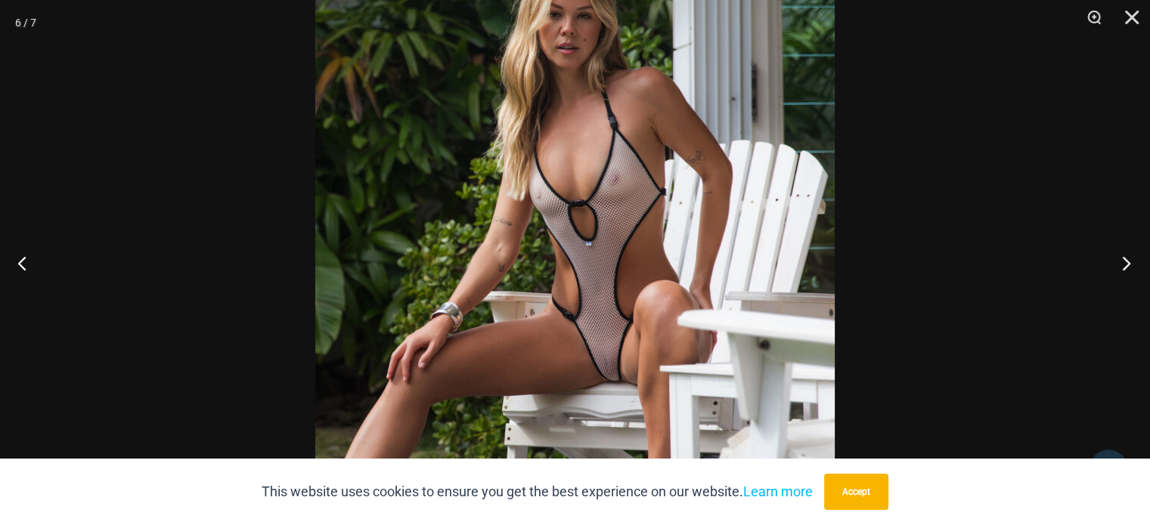
click at [1125, 265] on button "Next" at bounding box center [1121, 263] width 57 height 76
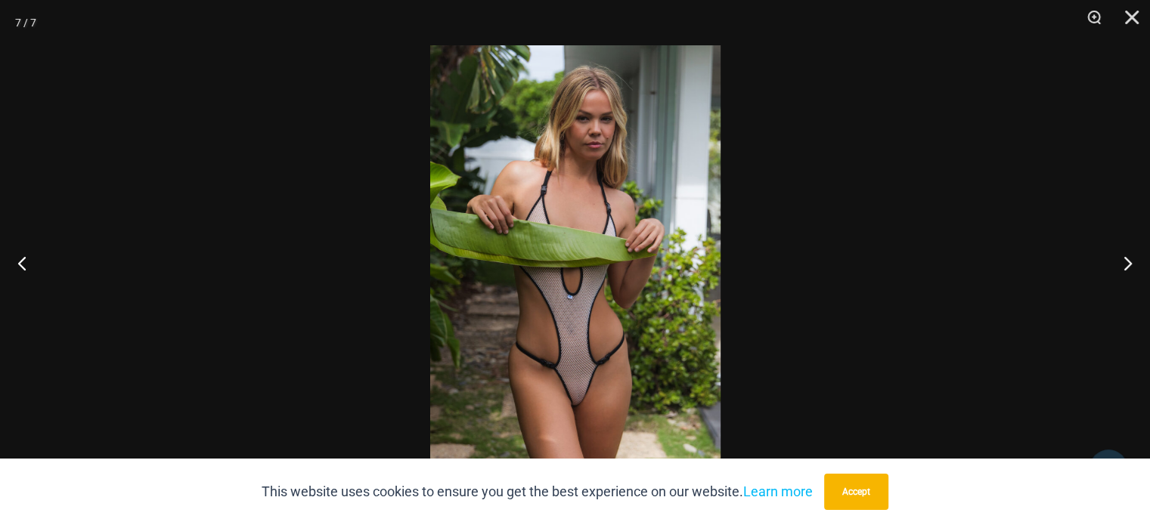
click at [602, 371] on img at bounding box center [575, 262] width 290 height 435
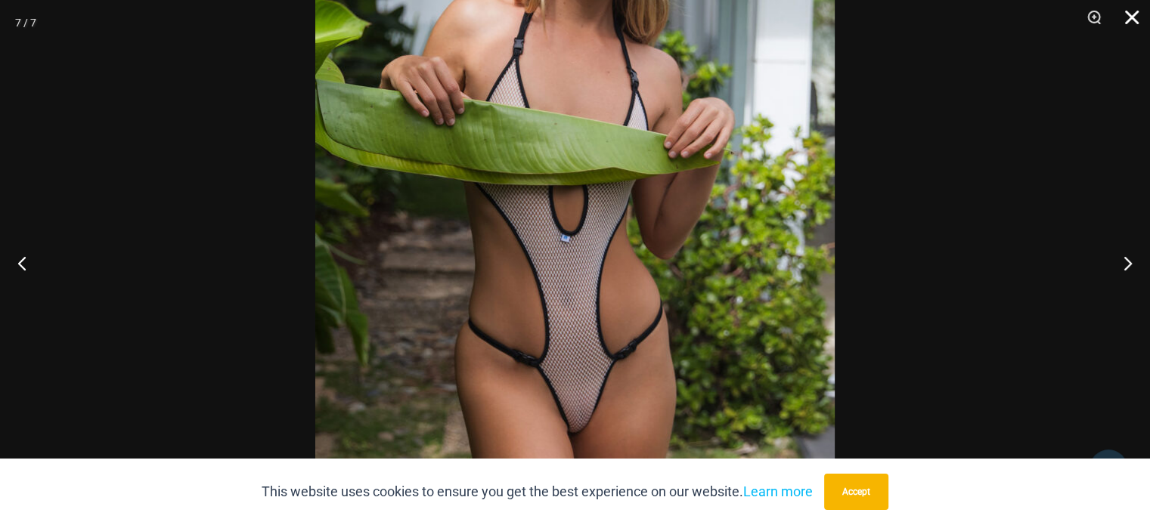
click at [1120, 7] on button "Close" at bounding box center [1126, 22] width 38 height 45
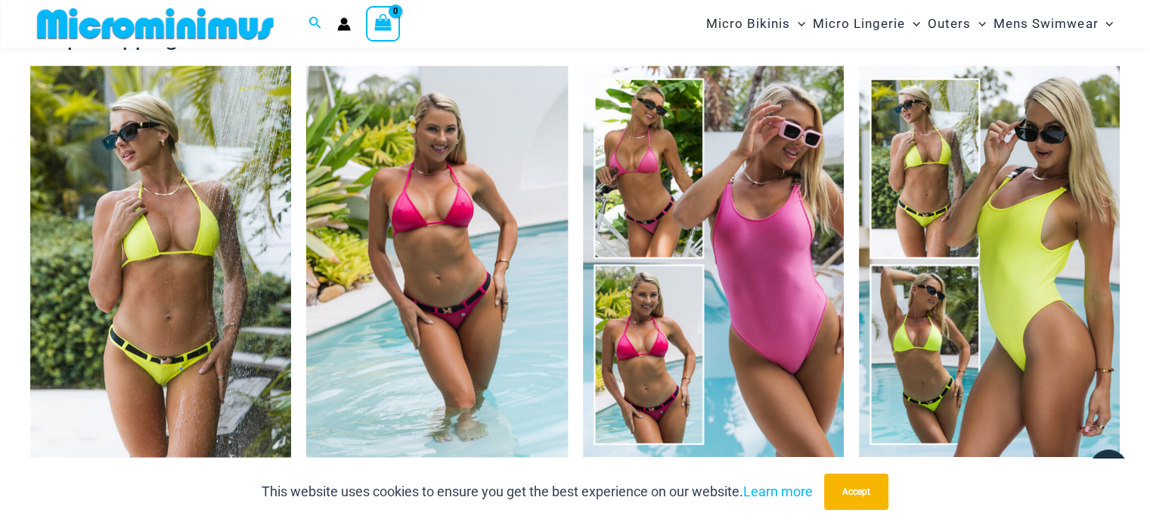
scroll to position [1195, 0]
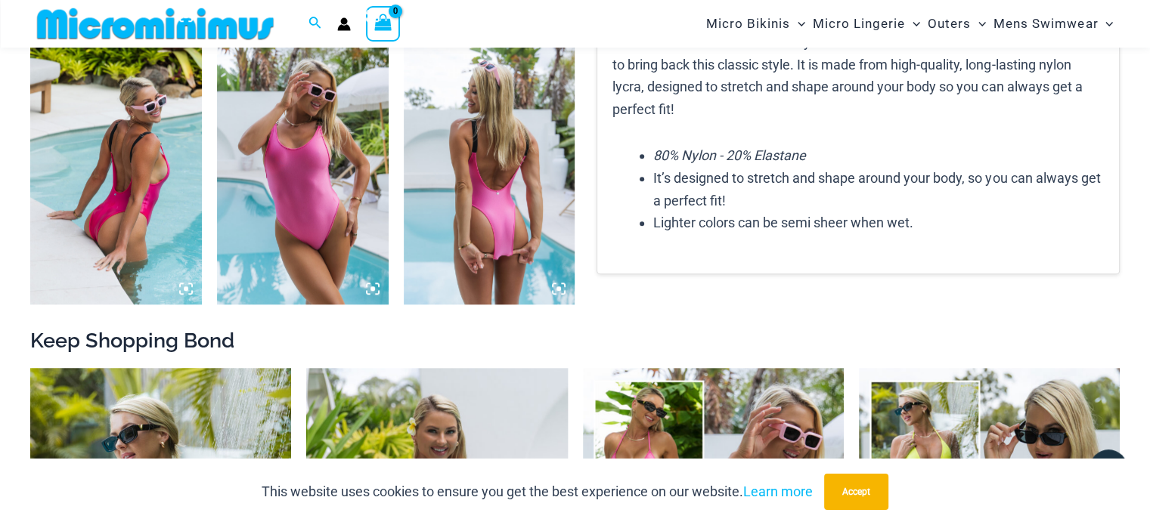
click at [371, 283] on icon at bounding box center [373, 289] width 14 height 14
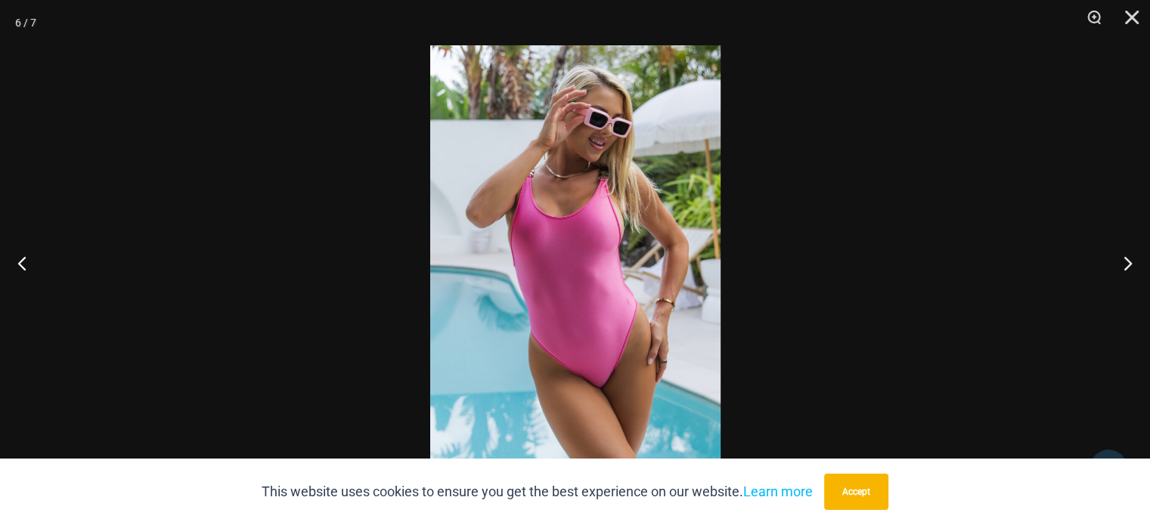
click at [627, 308] on img at bounding box center [575, 262] width 290 height 435
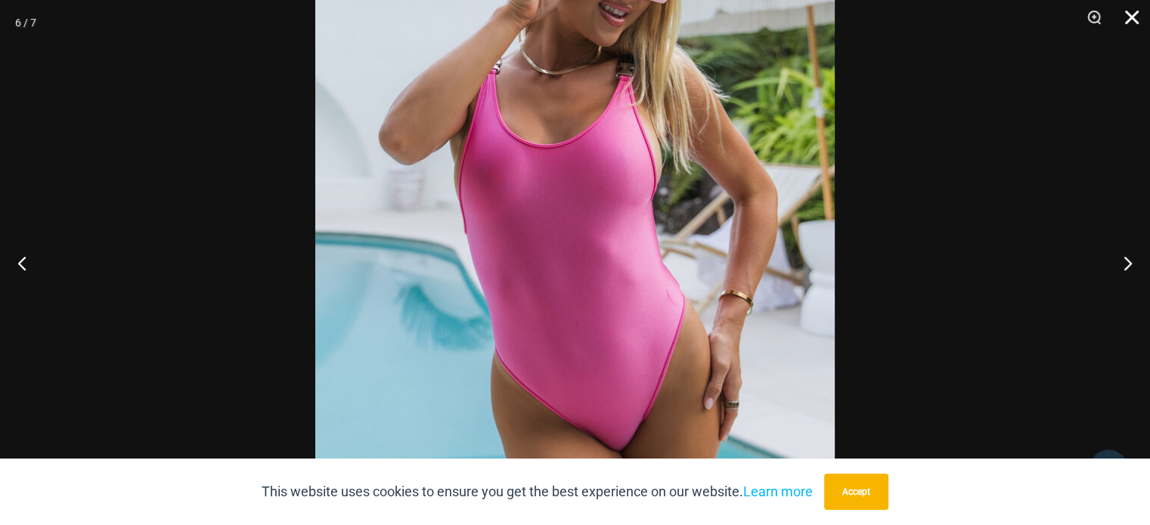
click at [1139, 17] on button "Close" at bounding box center [1126, 22] width 38 height 45
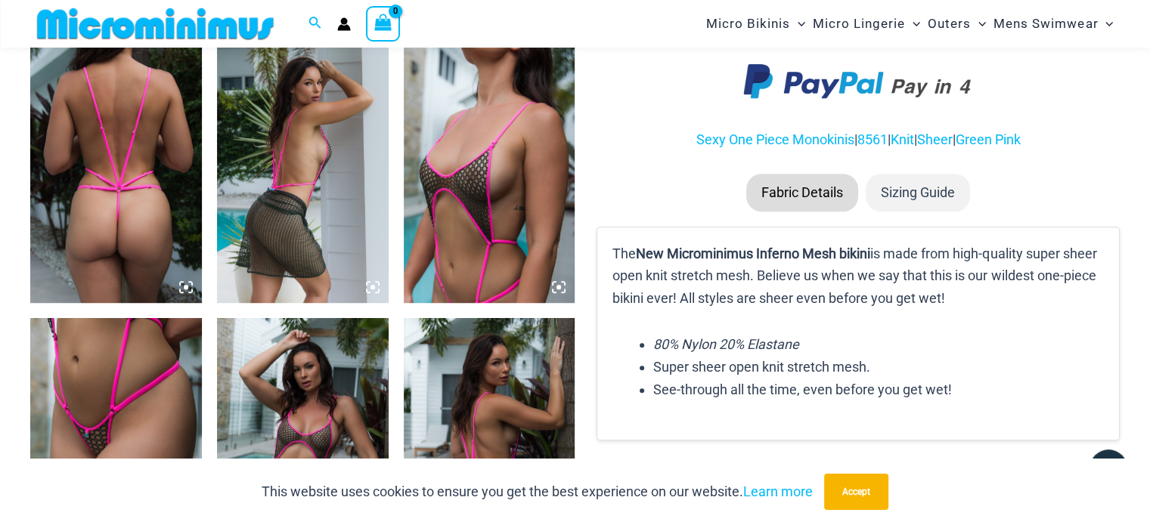
scroll to position [1044, 0]
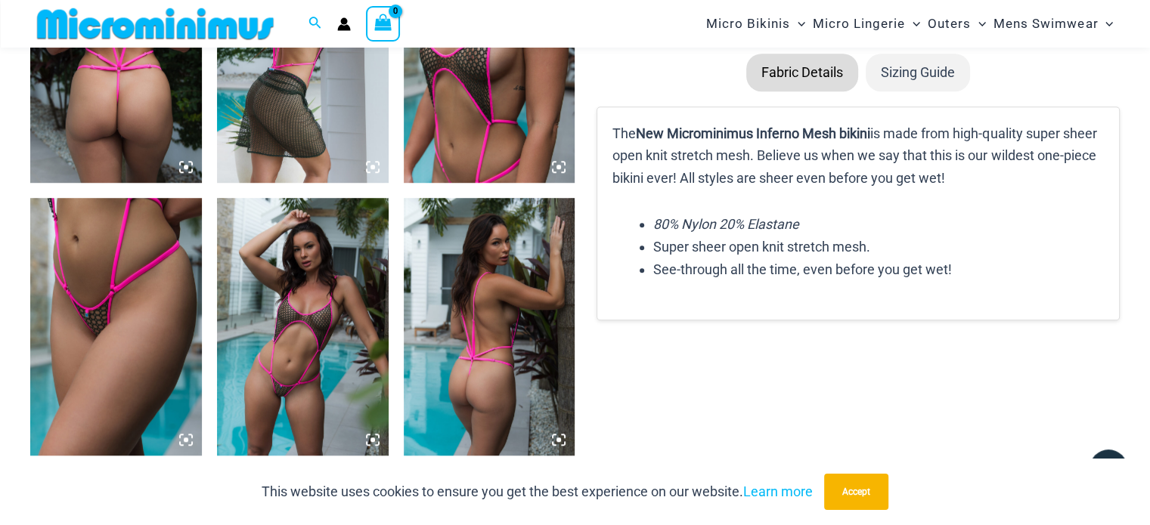
click at [474, 130] on img at bounding box center [490, 54] width 172 height 257
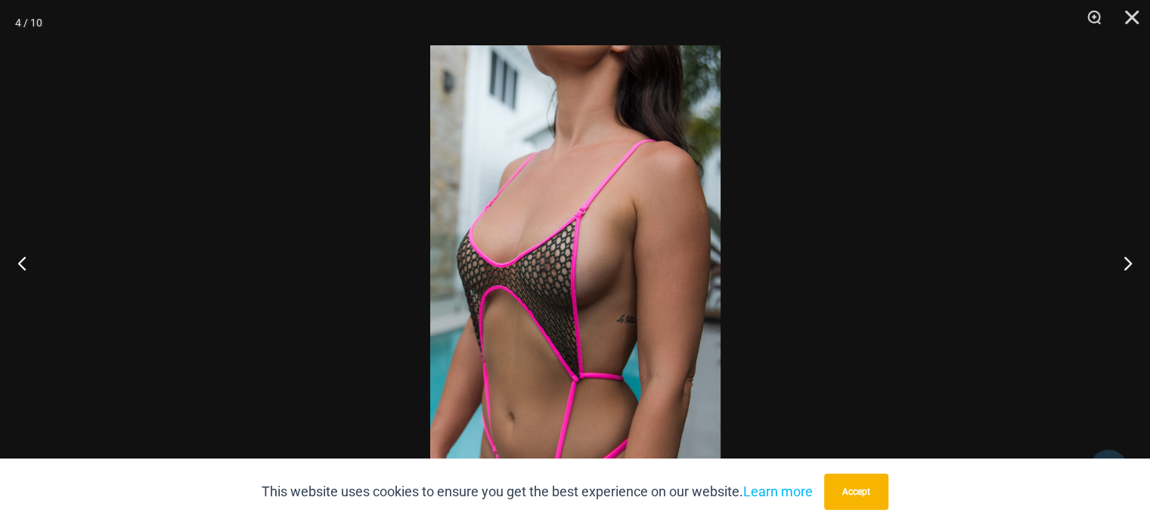
click at [653, 336] on img at bounding box center [575, 262] width 290 height 435
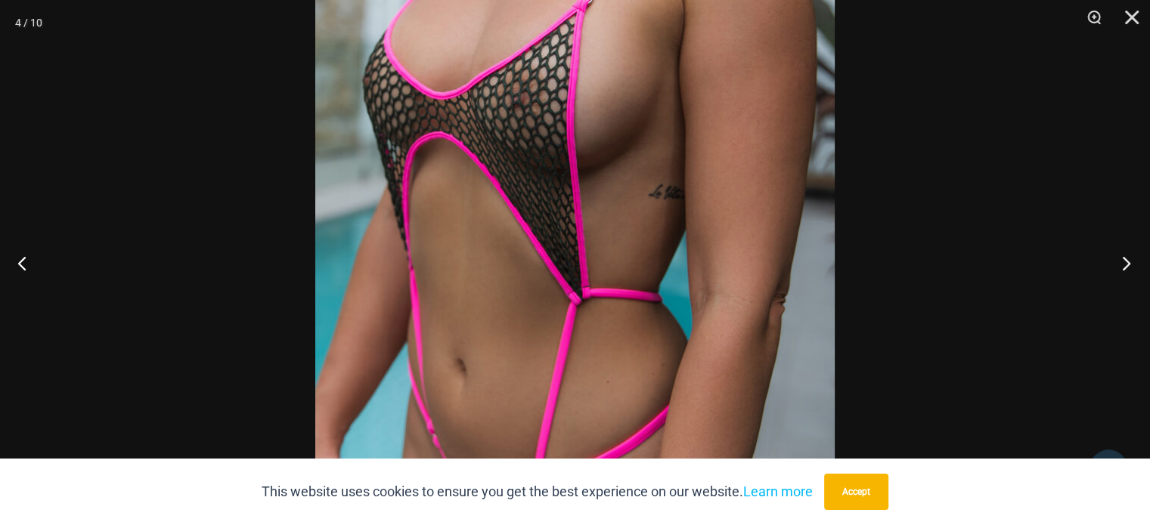
click at [1132, 268] on button "Next" at bounding box center [1121, 263] width 57 height 76
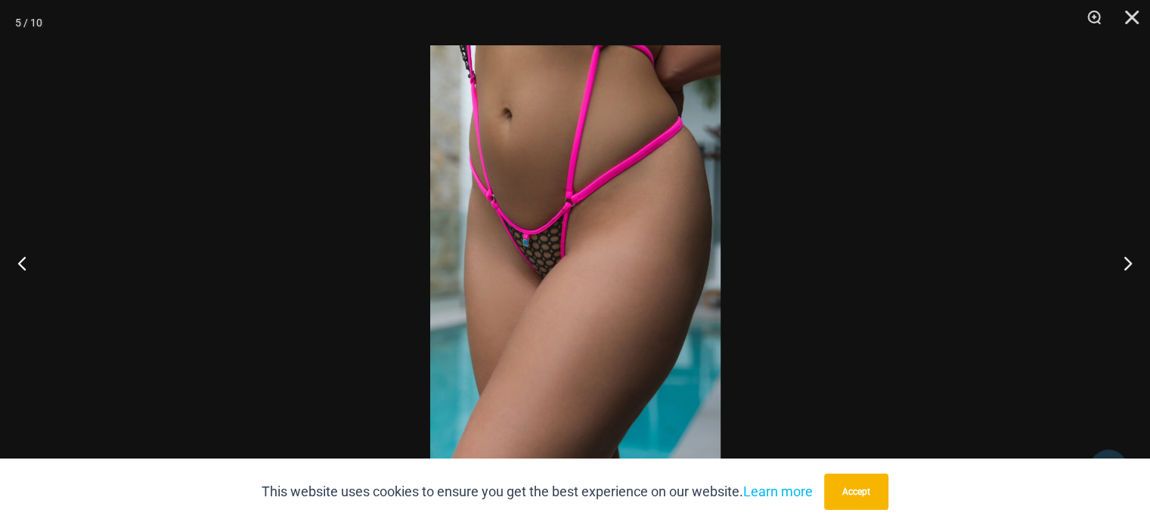
click at [611, 273] on img at bounding box center [575, 262] width 290 height 435
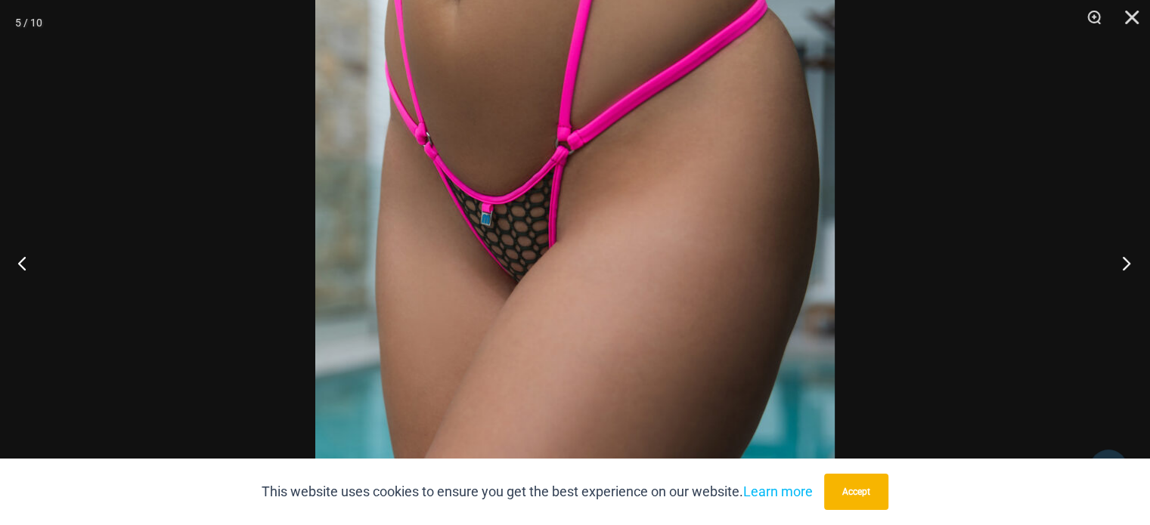
click at [1121, 266] on button "Next" at bounding box center [1121, 263] width 57 height 76
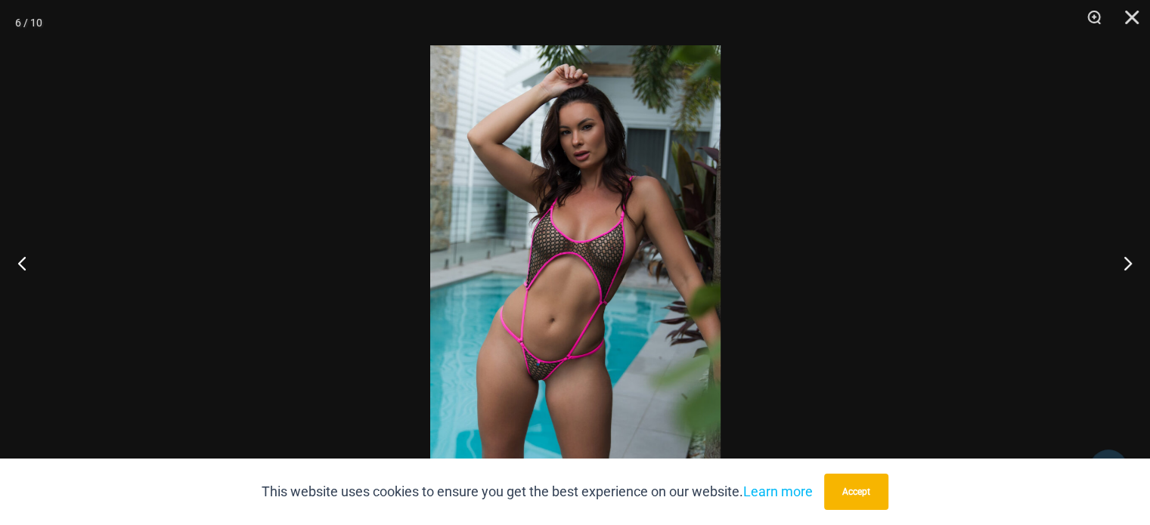
click at [592, 390] on img at bounding box center [575, 262] width 290 height 435
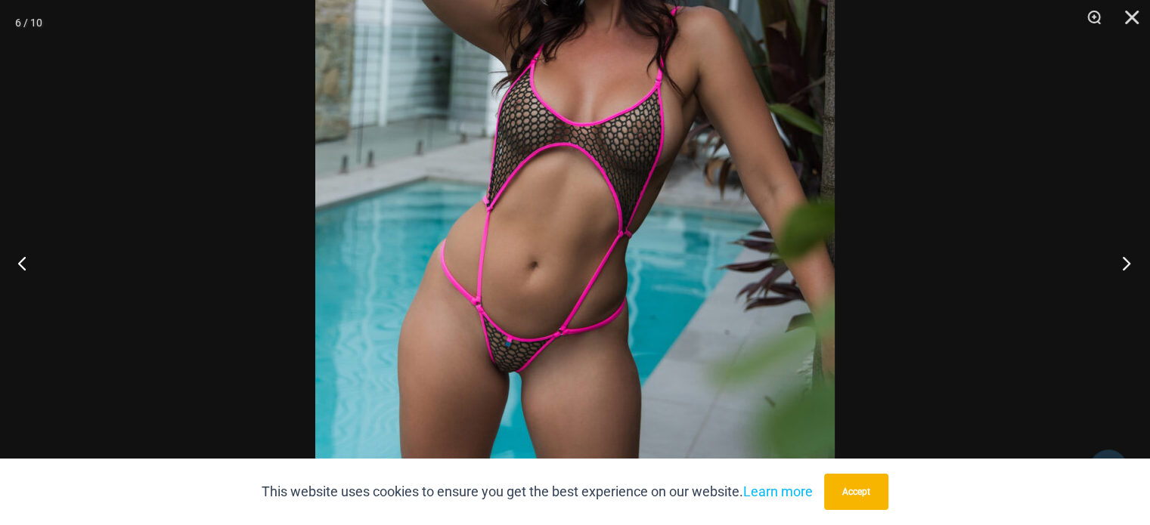
click at [1128, 269] on button "Next" at bounding box center [1121, 263] width 57 height 76
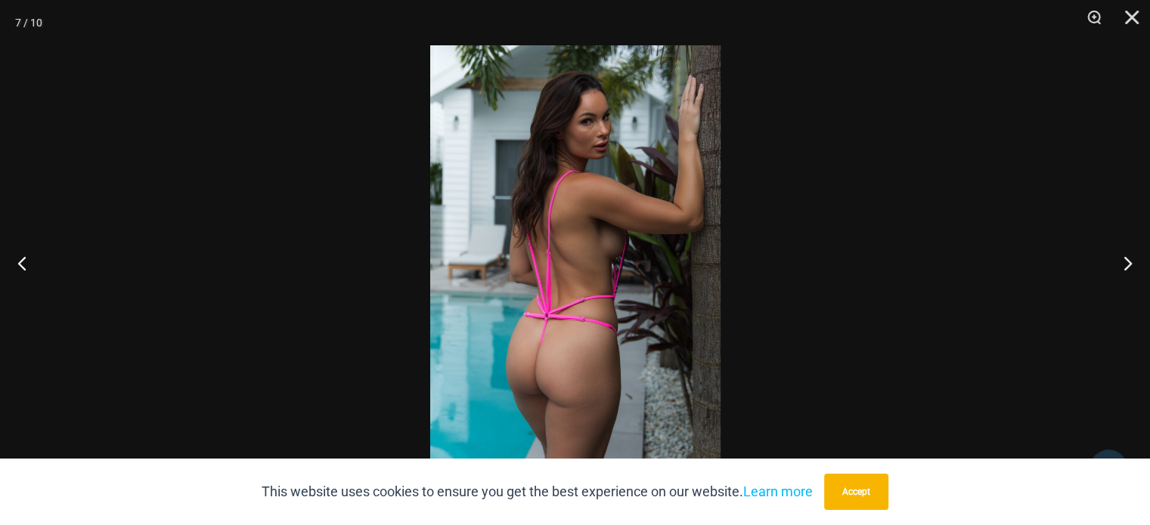
click at [562, 358] on img at bounding box center [575, 262] width 290 height 435
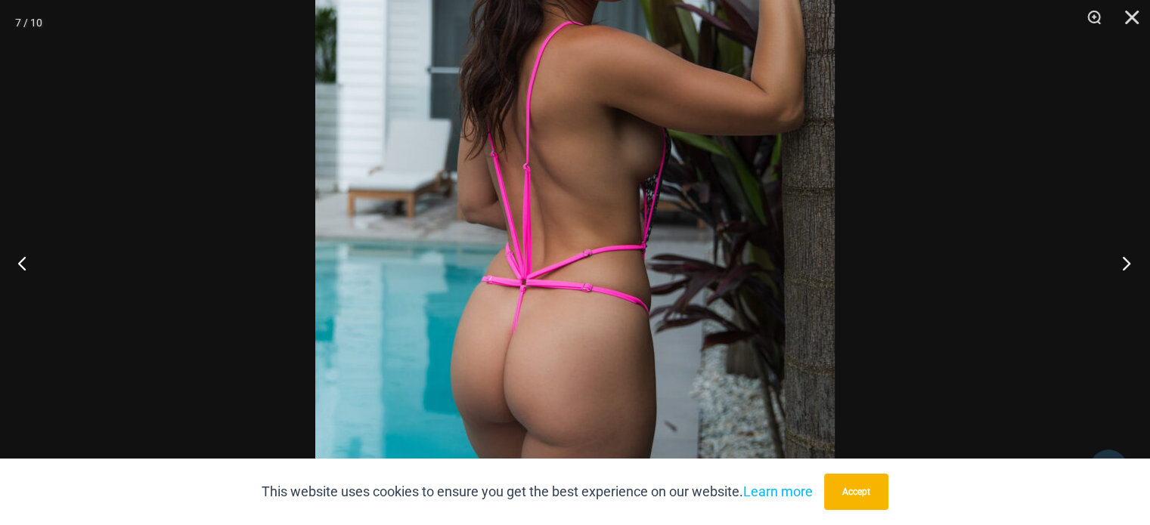
click at [1134, 255] on button "Next" at bounding box center [1121, 263] width 57 height 76
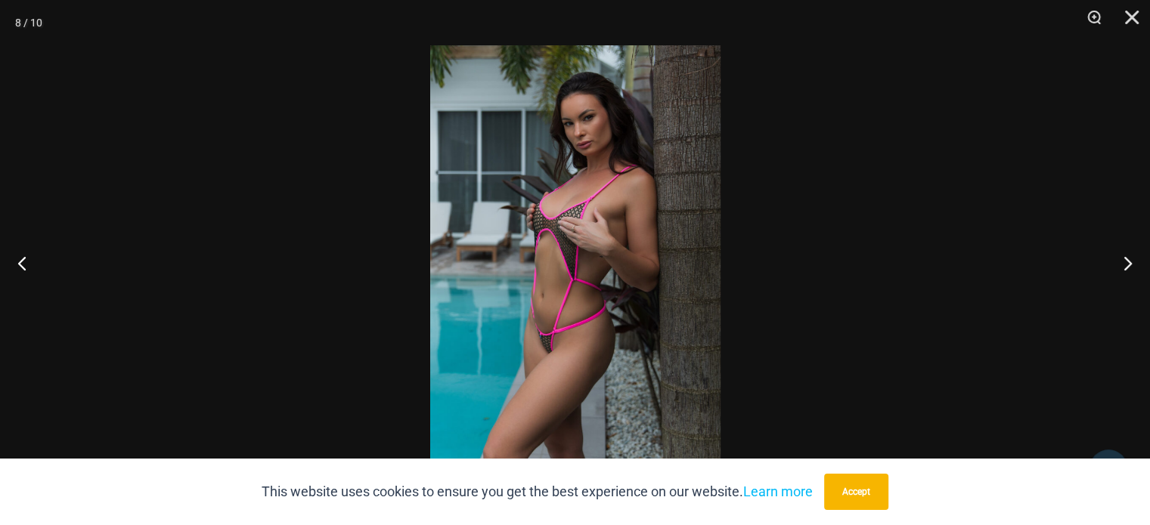
click at [611, 277] on img at bounding box center [575, 262] width 290 height 435
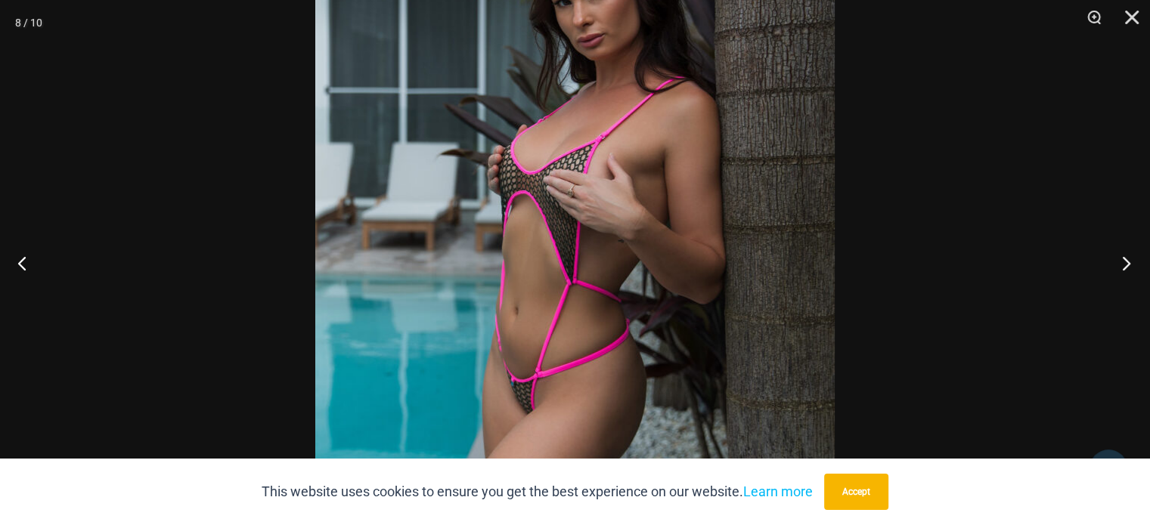
click at [1121, 268] on button "Next" at bounding box center [1121, 263] width 57 height 76
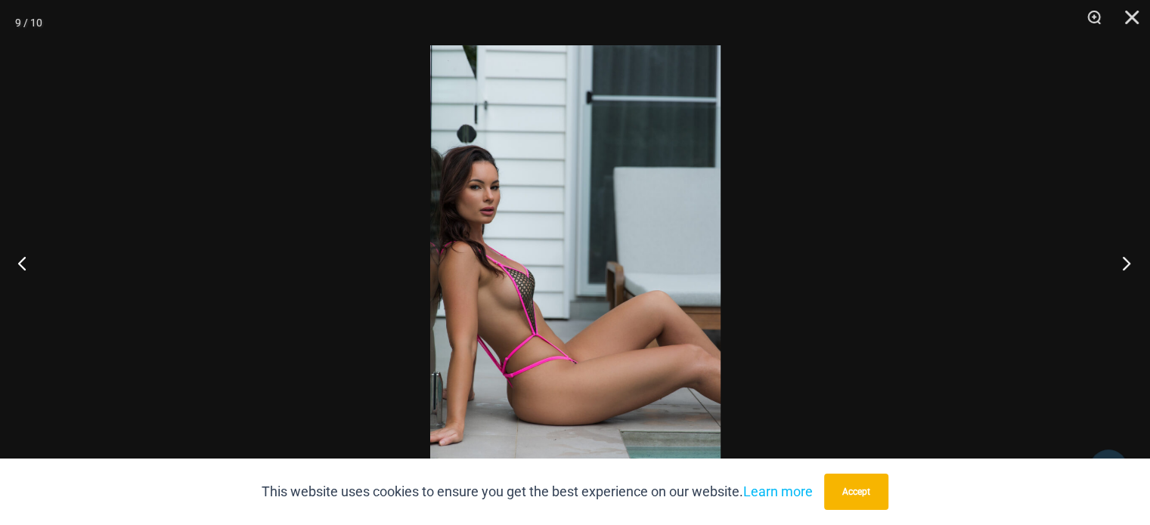
click at [1118, 264] on button "Next" at bounding box center [1121, 263] width 57 height 76
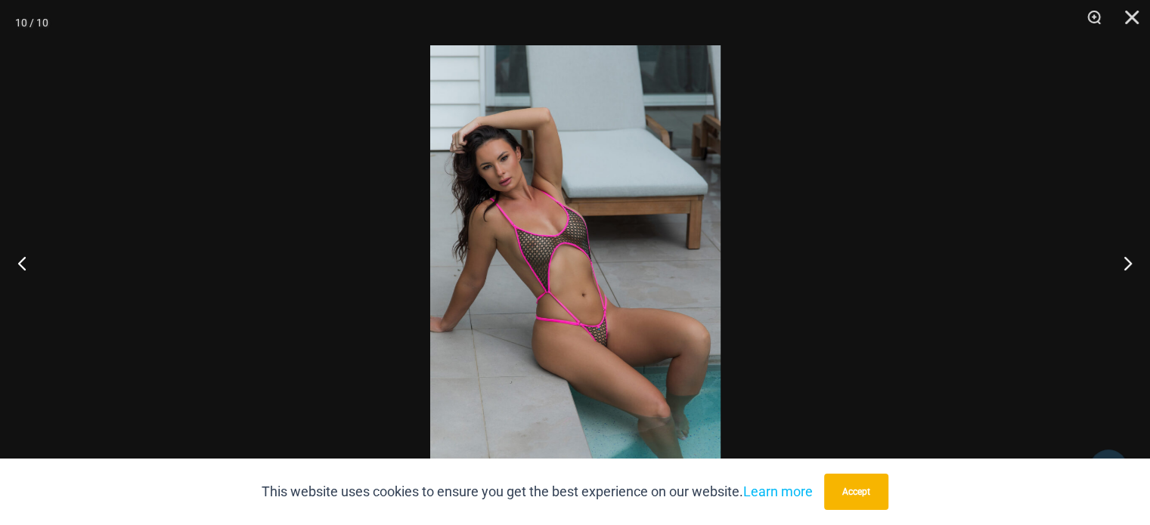
click at [592, 341] on img at bounding box center [575, 262] width 290 height 435
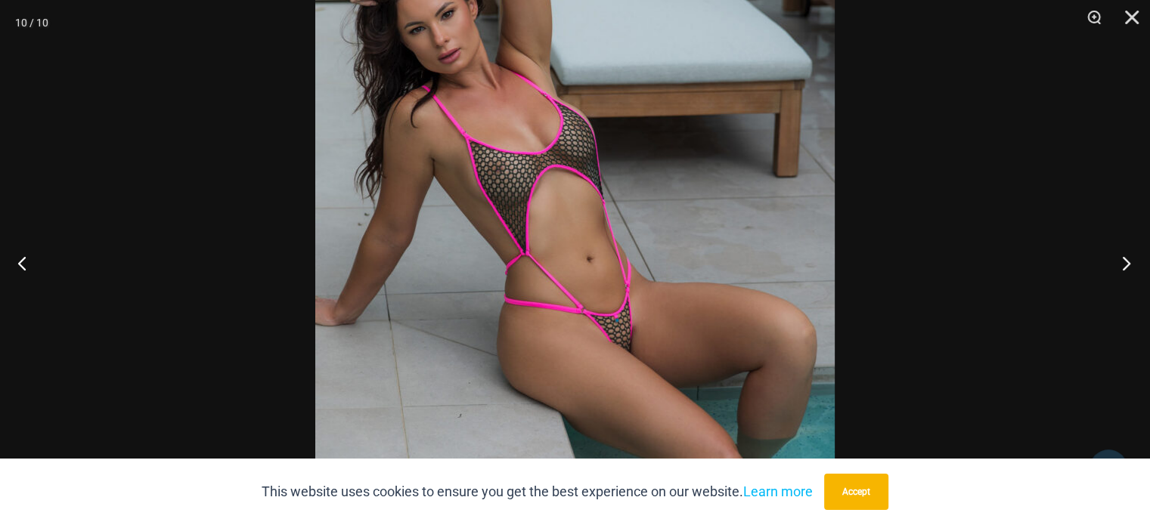
click at [1119, 268] on button "Next" at bounding box center [1121, 263] width 57 height 76
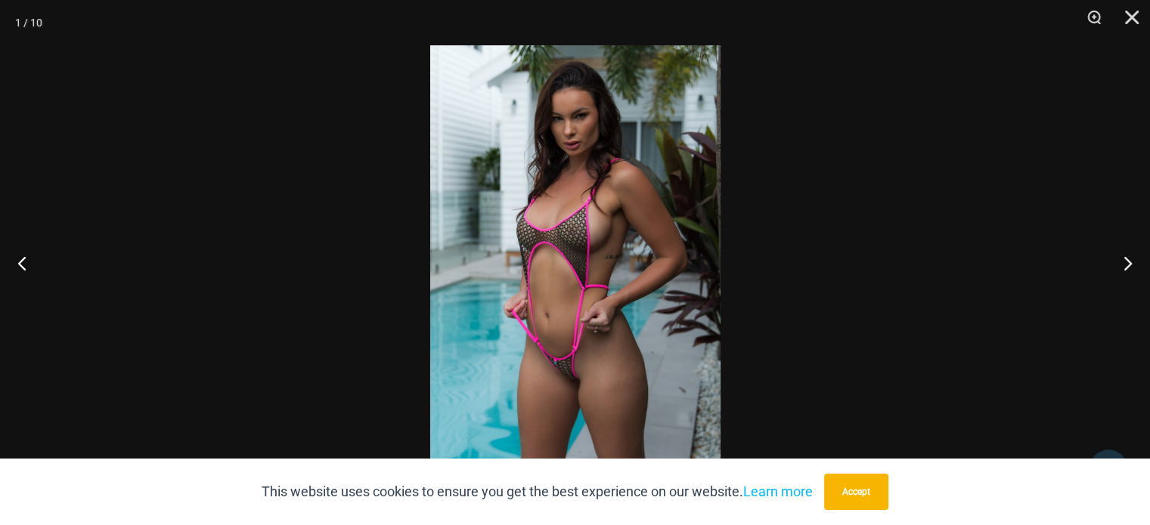
click at [669, 334] on img at bounding box center [575, 262] width 290 height 435
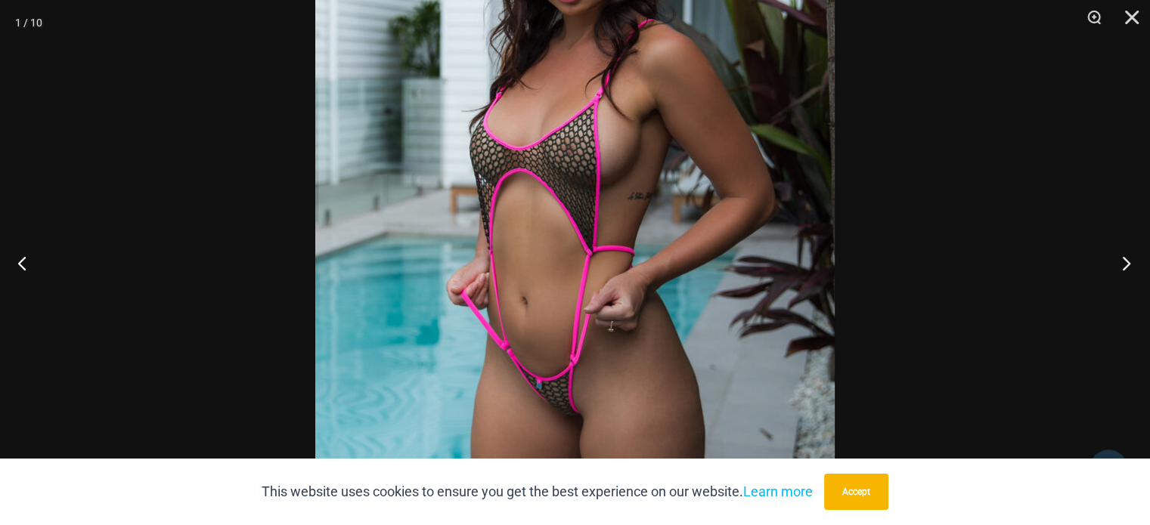
click at [1129, 262] on button "Next" at bounding box center [1121, 263] width 57 height 76
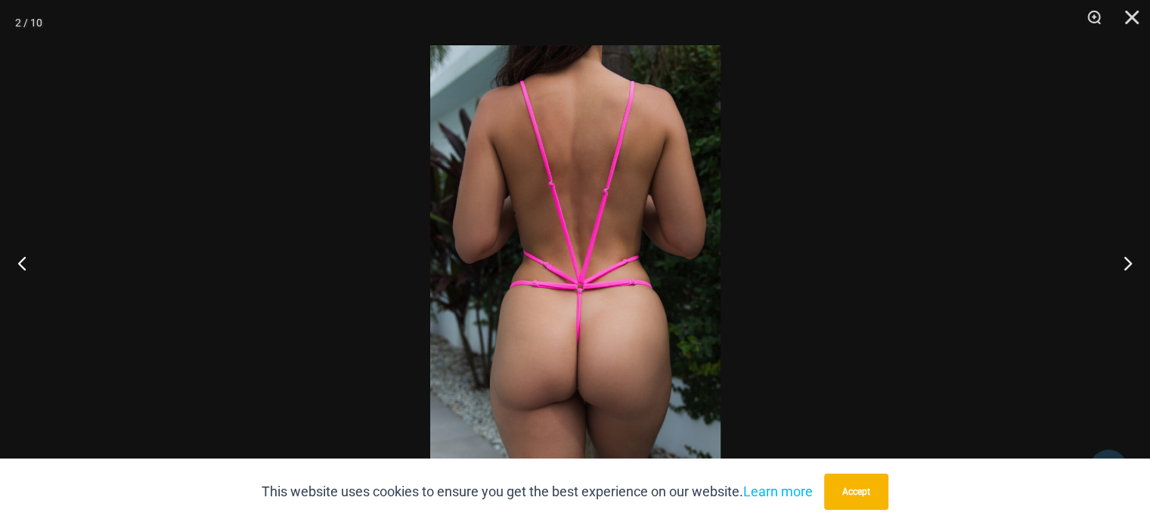
click at [568, 305] on img at bounding box center [575, 262] width 290 height 435
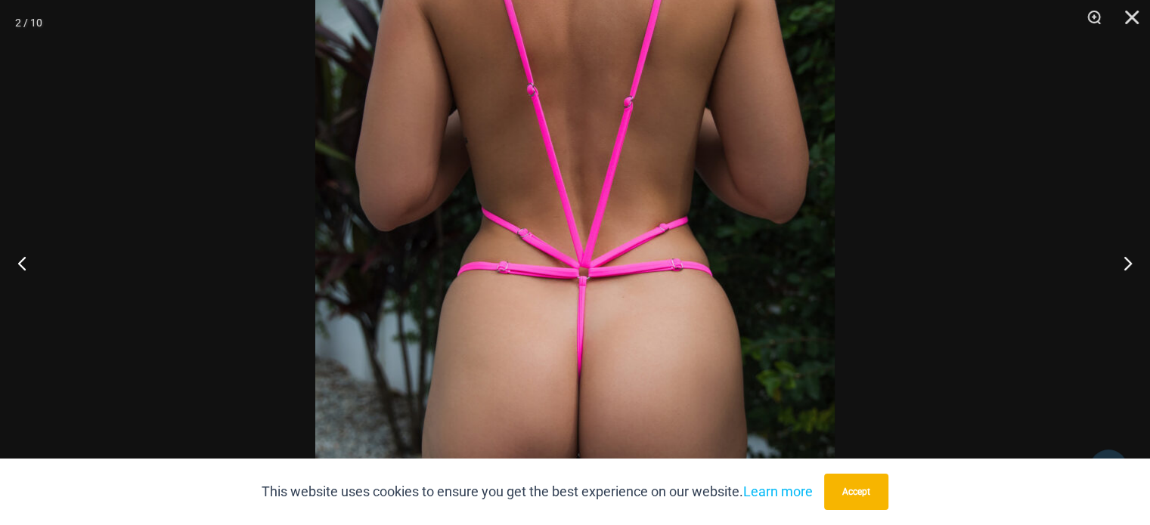
click at [967, 274] on div at bounding box center [575, 262] width 1150 height 525
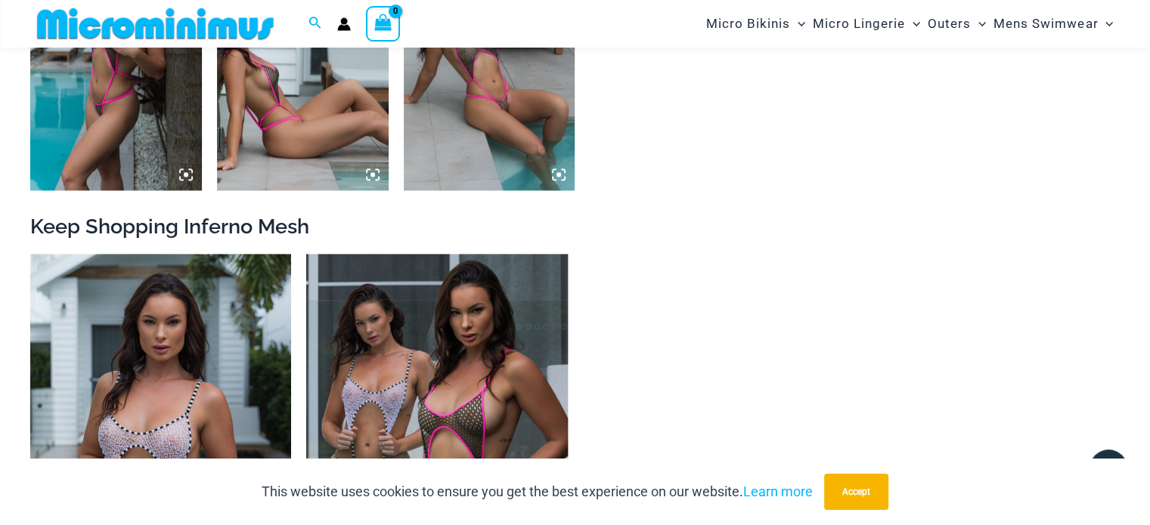
scroll to position [1648, 0]
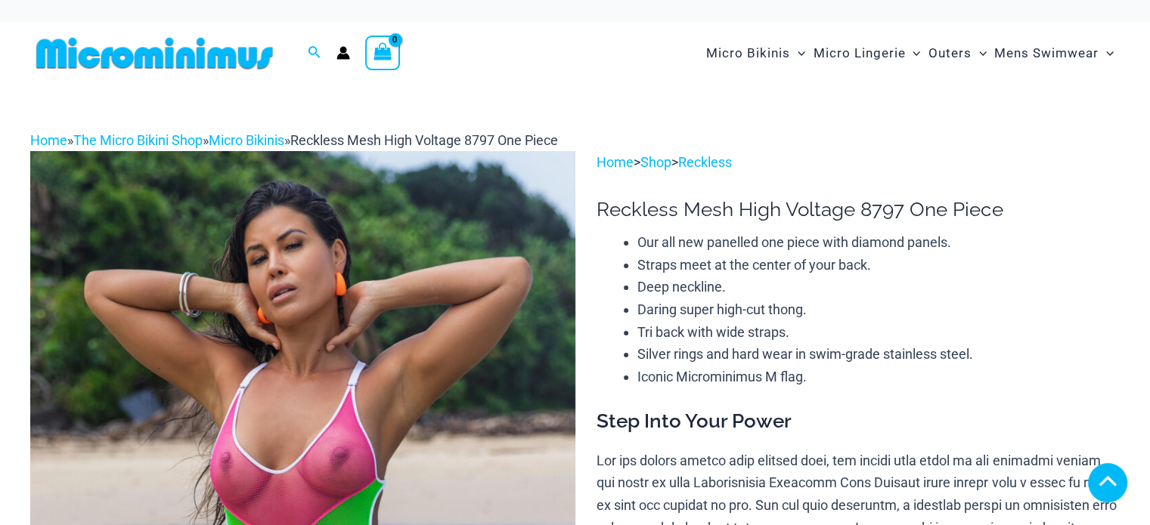
scroll to position [302, 0]
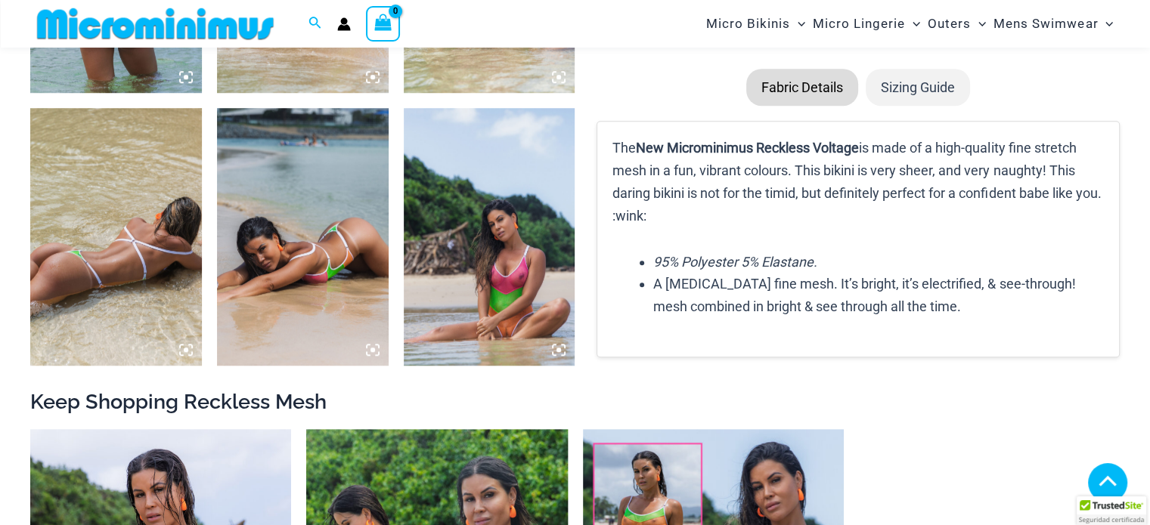
scroll to position [1125, 0]
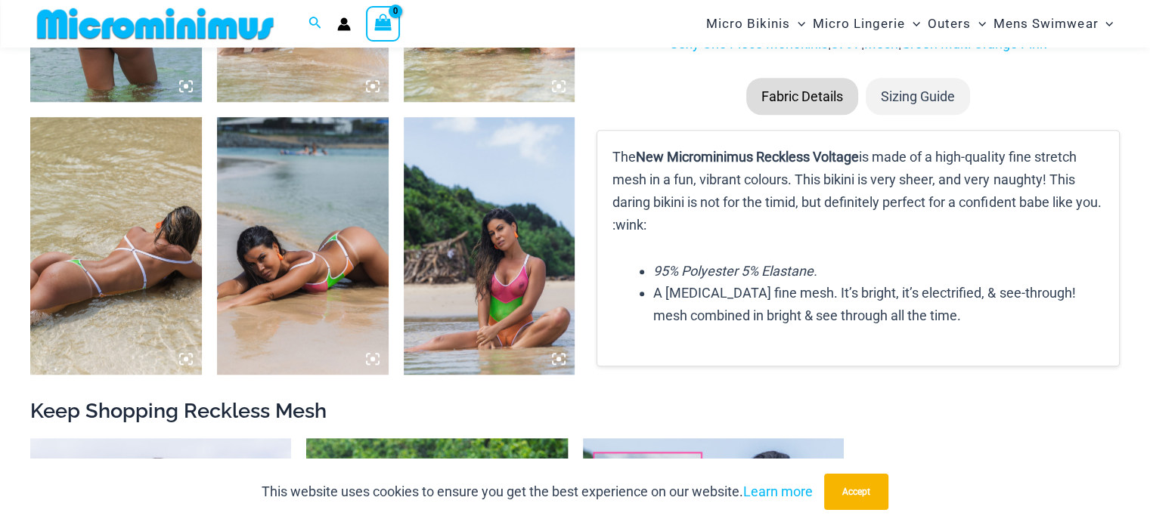
click at [560, 352] on icon at bounding box center [559, 359] width 14 height 14
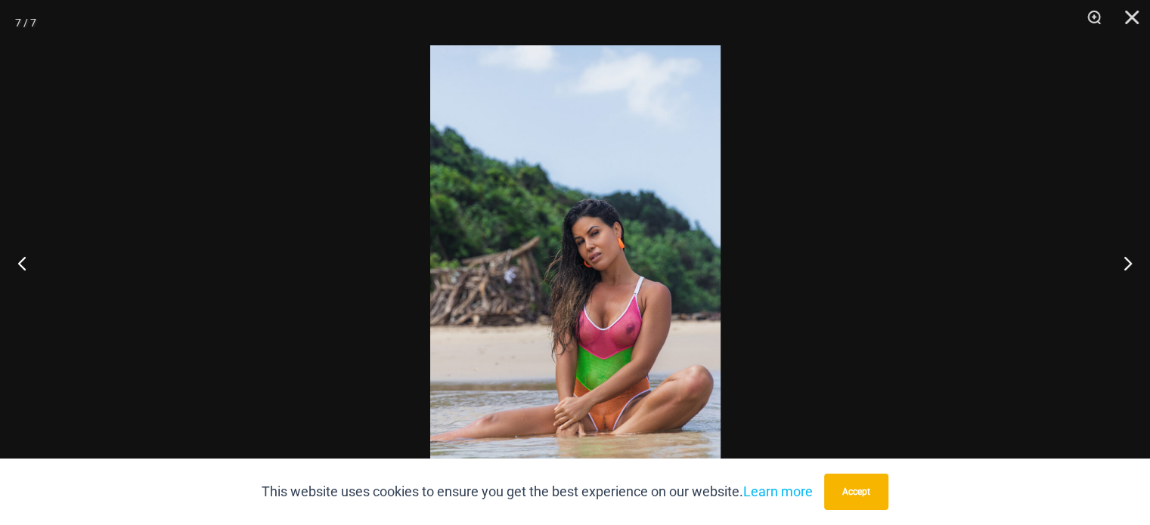
click at [617, 415] on img at bounding box center [575, 262] width 290 height 435
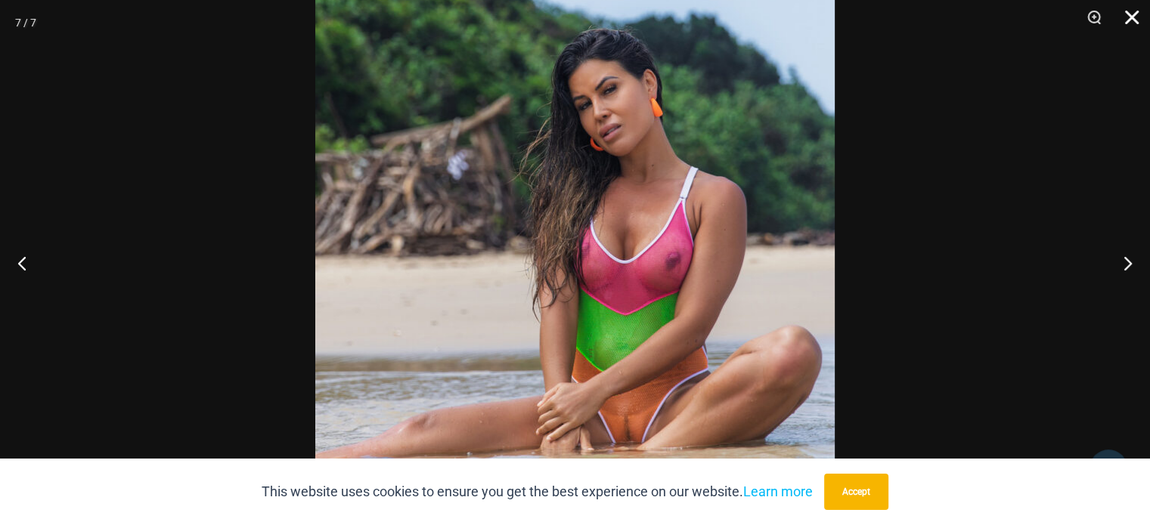
click at [1131, 17] on button "Close" at bounding box center [1126, 22] width 38 height 45
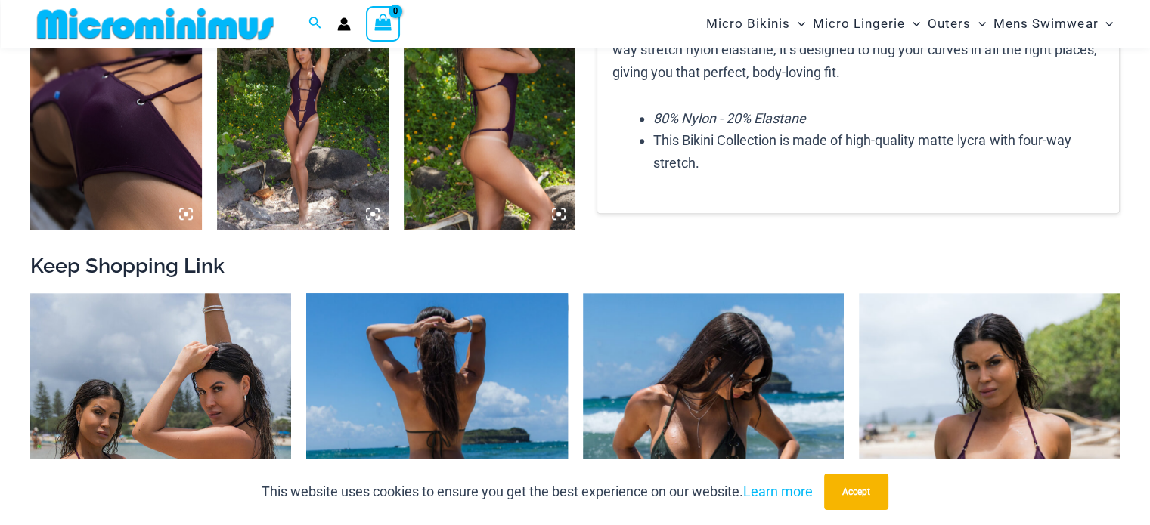
scroll to position [1187, 0]
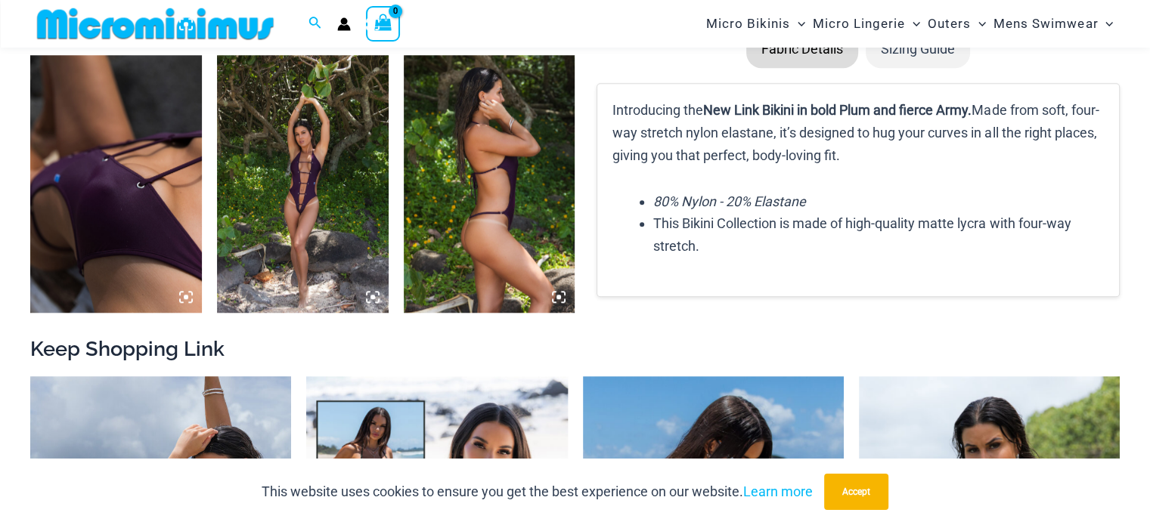
click at [311, 185] on img at bounding box center [303, 183] width 172 height 257
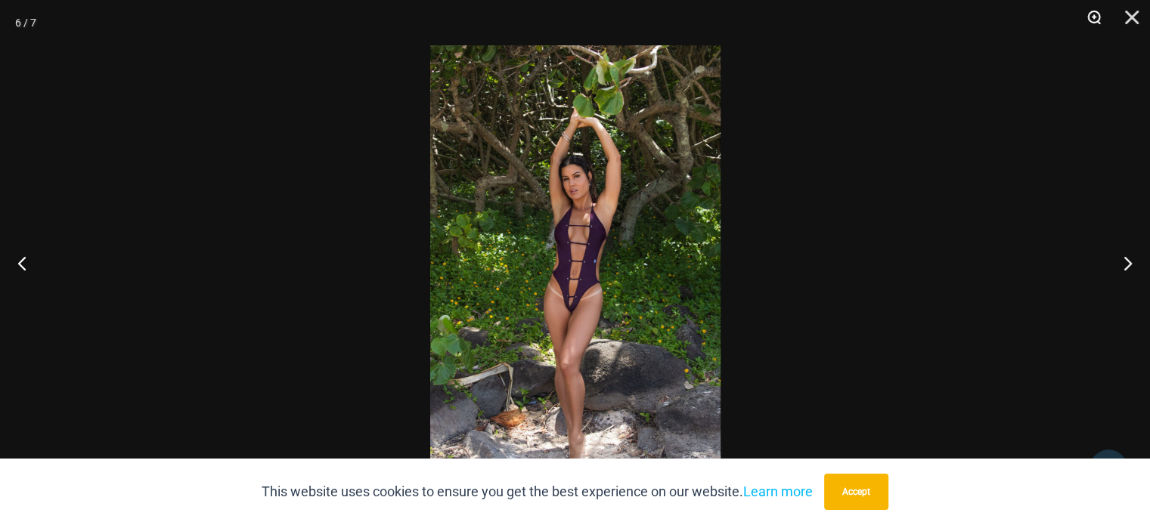
click at [1088, 20] on button "Zoom" at bounding box center [1088, 22] width 38 height 45
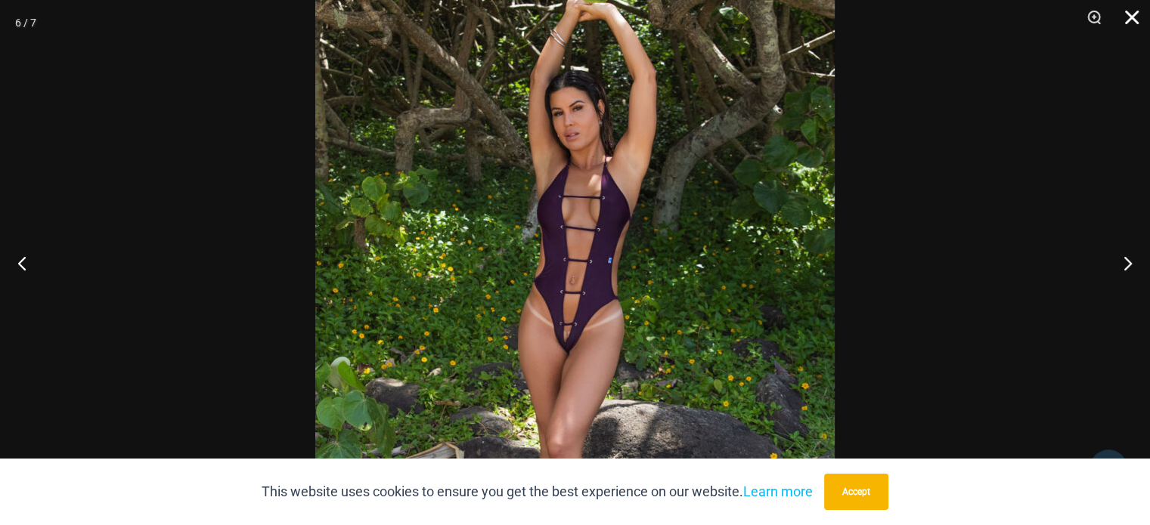
click at [1131, 14] on button "Close" at bounding box center [1126, 22] width 38 height 45
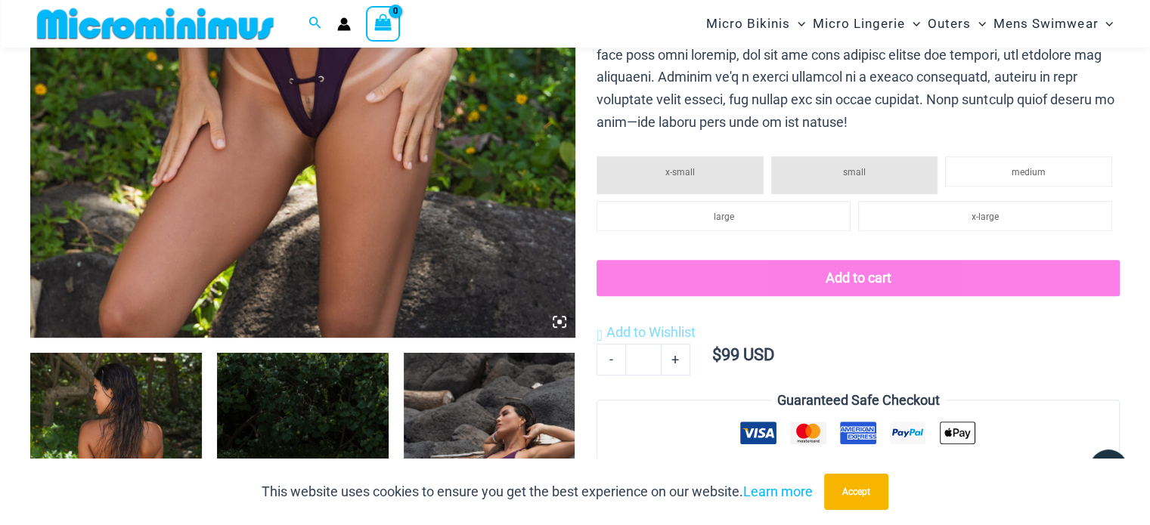
scroll to position [658, 0]
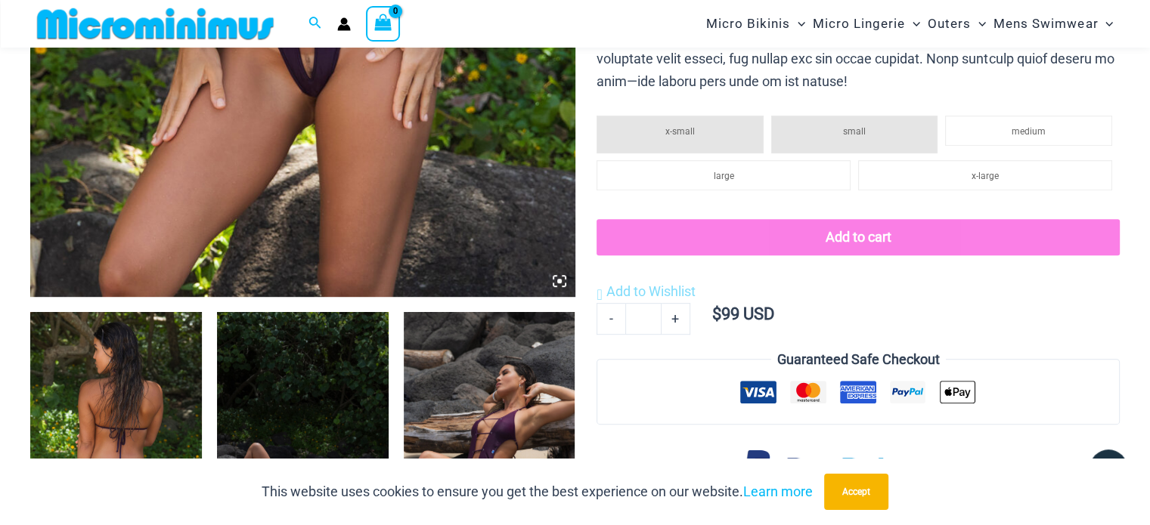
click at [562, 280] on icon at bounding box center [559, 281] width 14 height 14
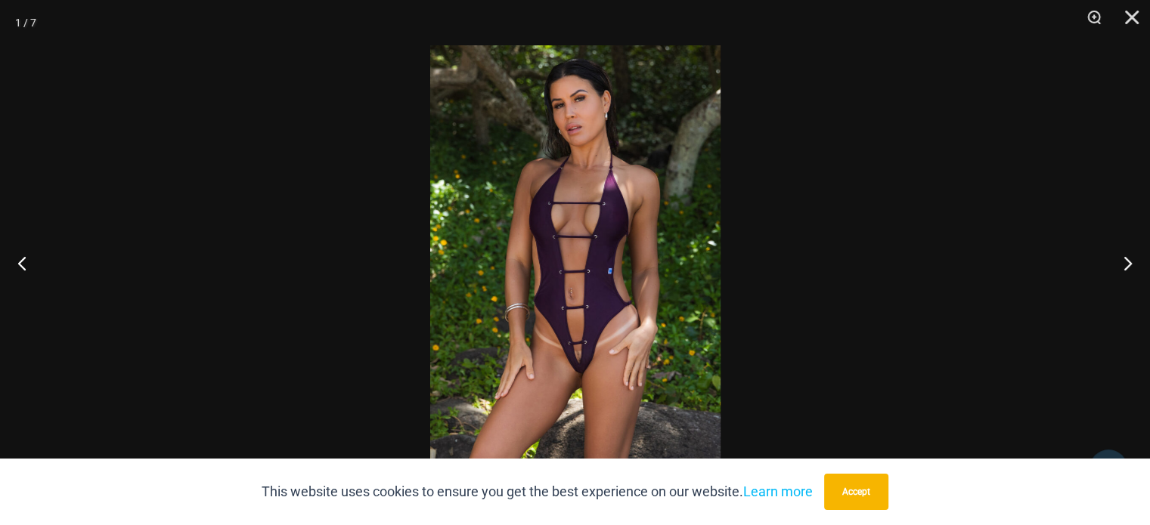
click at [589, 363] on img at bounding box center [575, 262] width 290 height 435
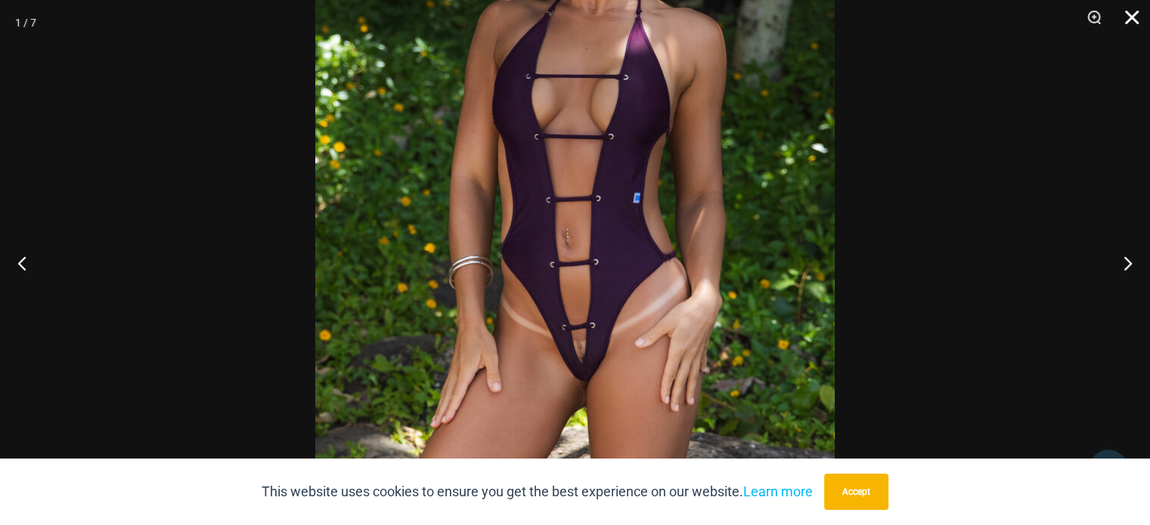
click at [1137, 18] on button "Close" at bounding box center [1126, 22] width 38 height 45
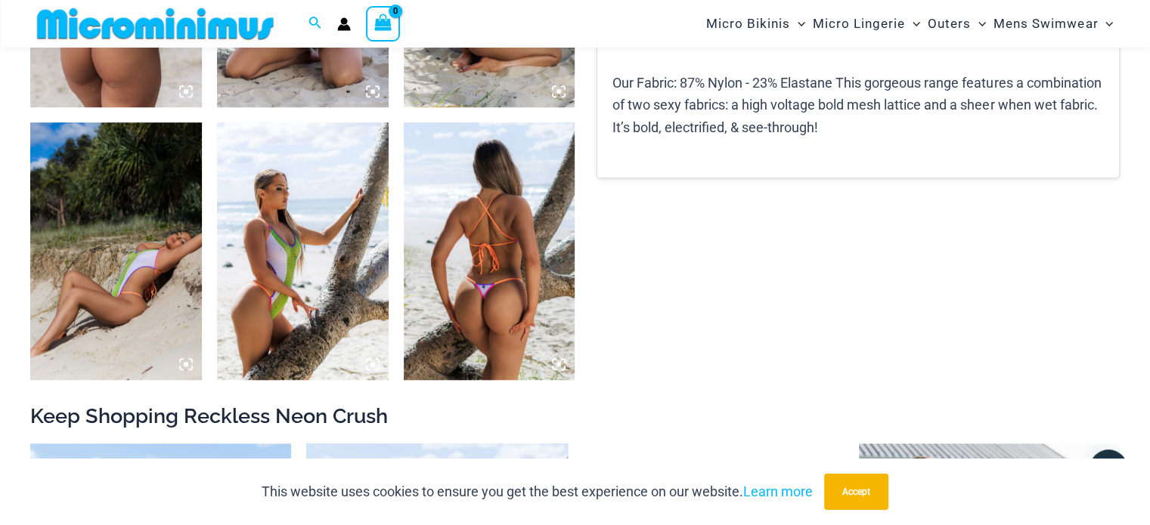
scroll to position [1422, 0]
